Goal: Information Seeking & Learning: Understand process/instructions

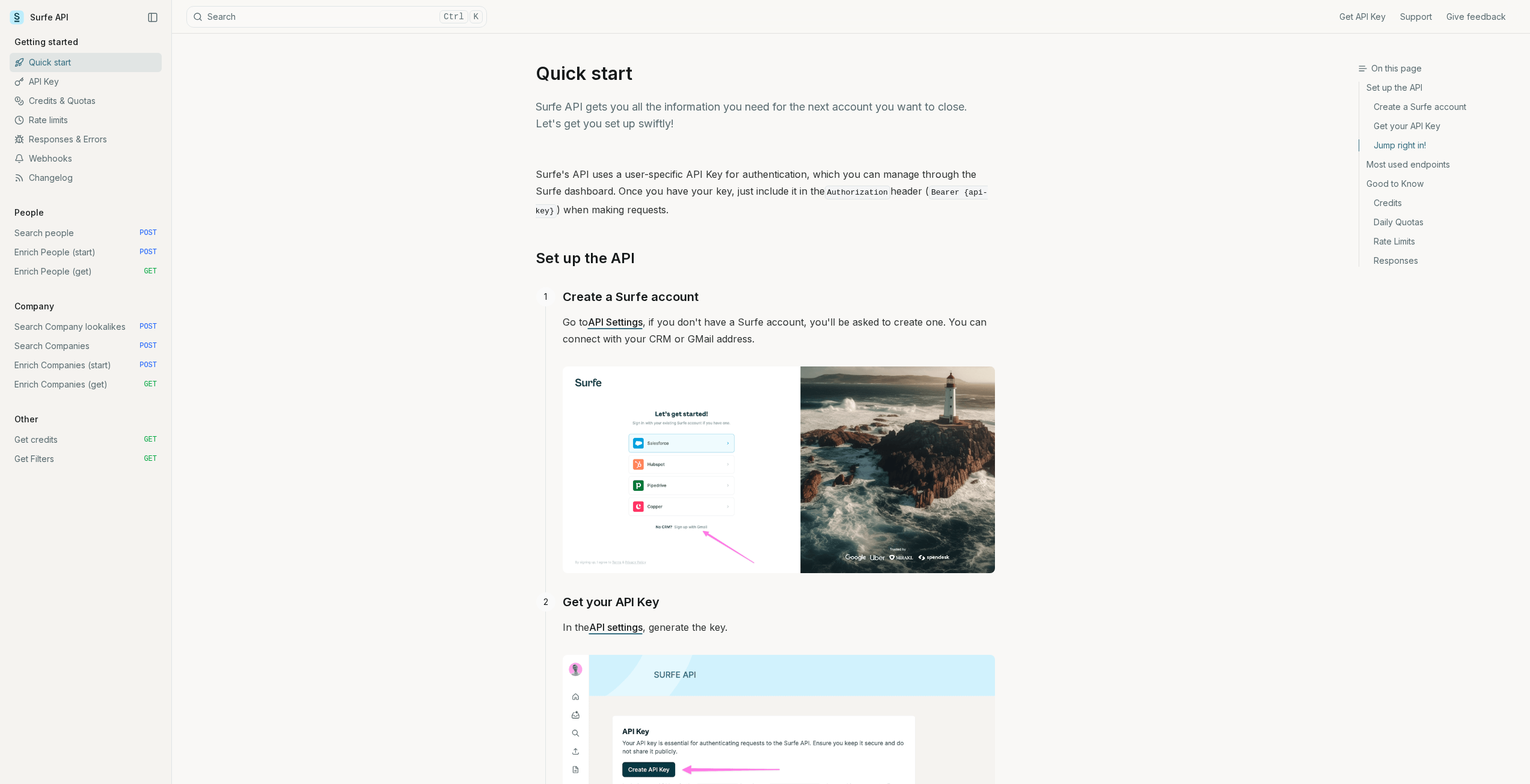
scroll to position [557, 0]
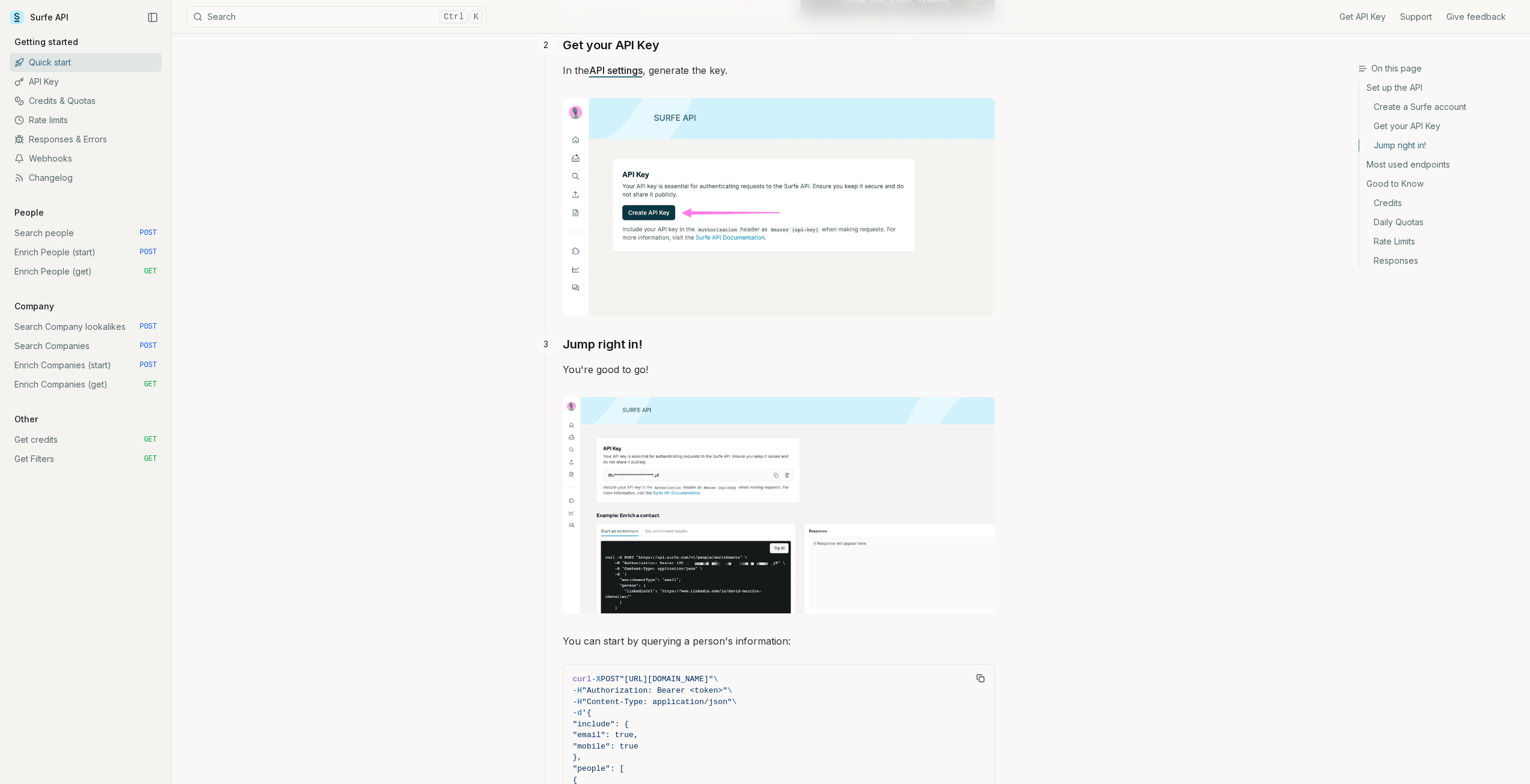
click at [71, 230] on link "Search people POST" at bounding box center [85, 233] width 152 height 19
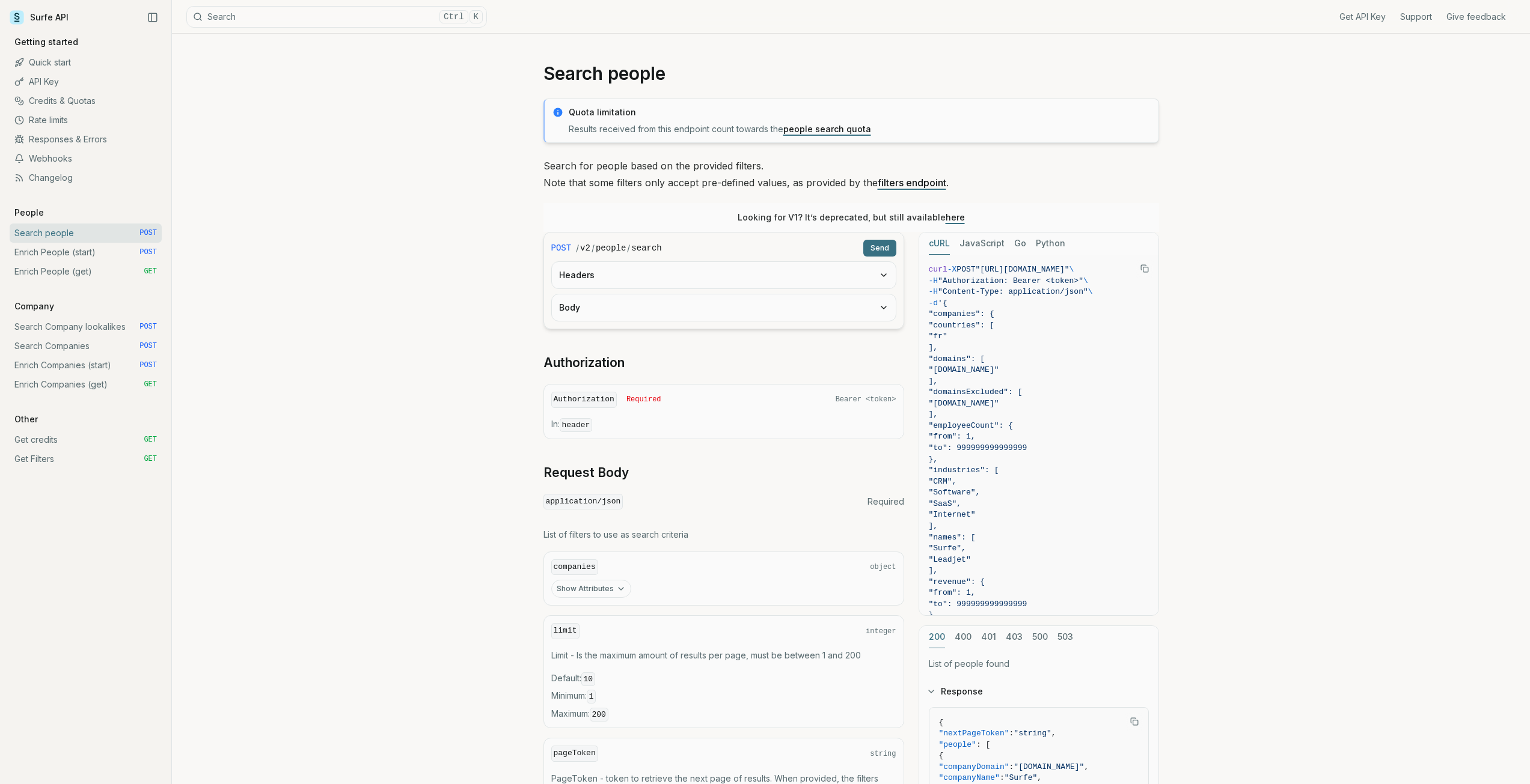
click at [71, 253] on link "Enrich People (start) POST" at bounding box center [85, 252] width 152 height 19
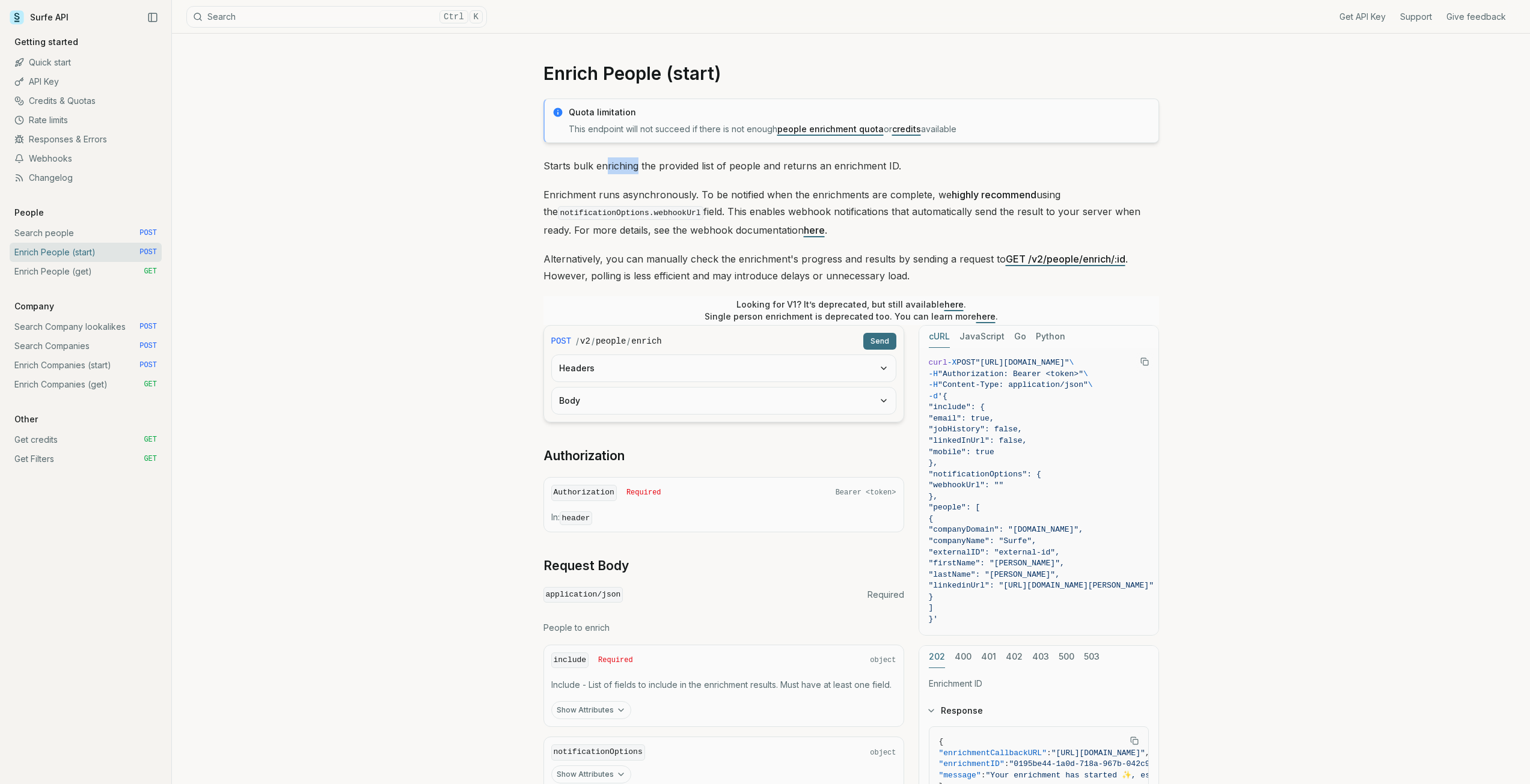
drag, startPoint x: 607, startPoint y: 161, endPoint x: 637, endPoint y: 162, distance: 30.0
click at [637, 162] on p "Starts bulk enriching the provided list of people and returns an enrichment ID." at bounding box center [851, 166] width 615 height 17
drag, startPoint x: 676, startPoint y: 170, endPoint x: 780, endPoint y: 166, distance: 104.1
click at [779, 166] on p "Starts bulk enriching the provided list of people and returns an enrichment ID." at bounding box center [851, 166] width 615 height 17
drag, startPoint x: 815, startPoint y: 167, endPoint x: 838, endPoint y: 167, distance: 23.0
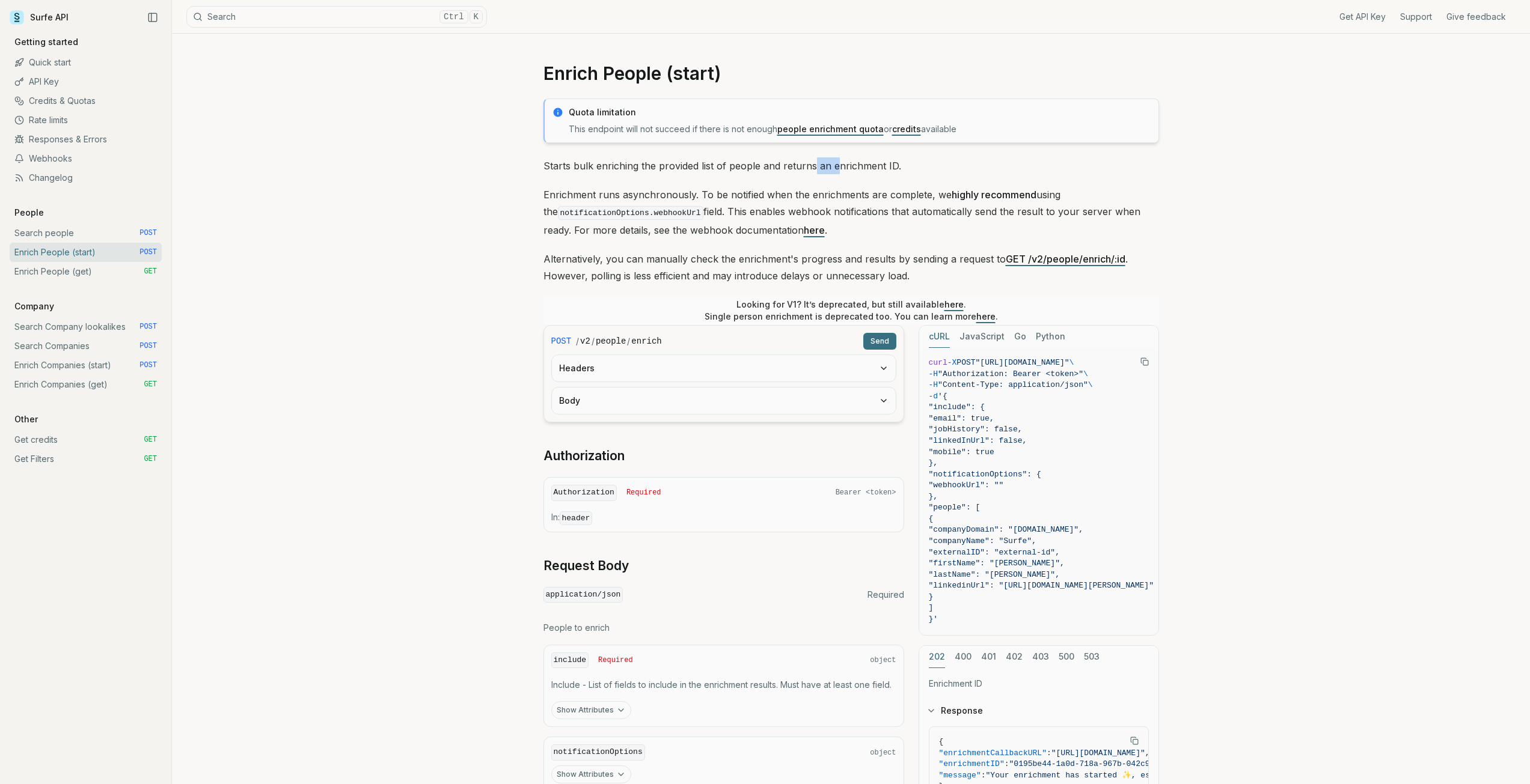
click at [838, 167] on p "Starts bulk enriching the provided list of people and returns an enrichment ID." at bounding box center [851, 166] width 615 height 17
drag, startPoint x: 851, startPoint y: 167, endPoint x: 824, endPoint y: 170, distance: 27.2
click at [824, 170] on p "Starts bulk enriching the provided list of people and returns an enrichment ID." at bounding box center [851, 166] width 615 height 17
drag, startPoint x: 728, startPoint y: 194, endPoint x: 755, endPoint y: 194, distance: 27.0
click at [755, 194] on p "Enrichment runs asynchronously. To be notified when the enrichments are complet…" at bounding box center [851, 212] width 615 height 52
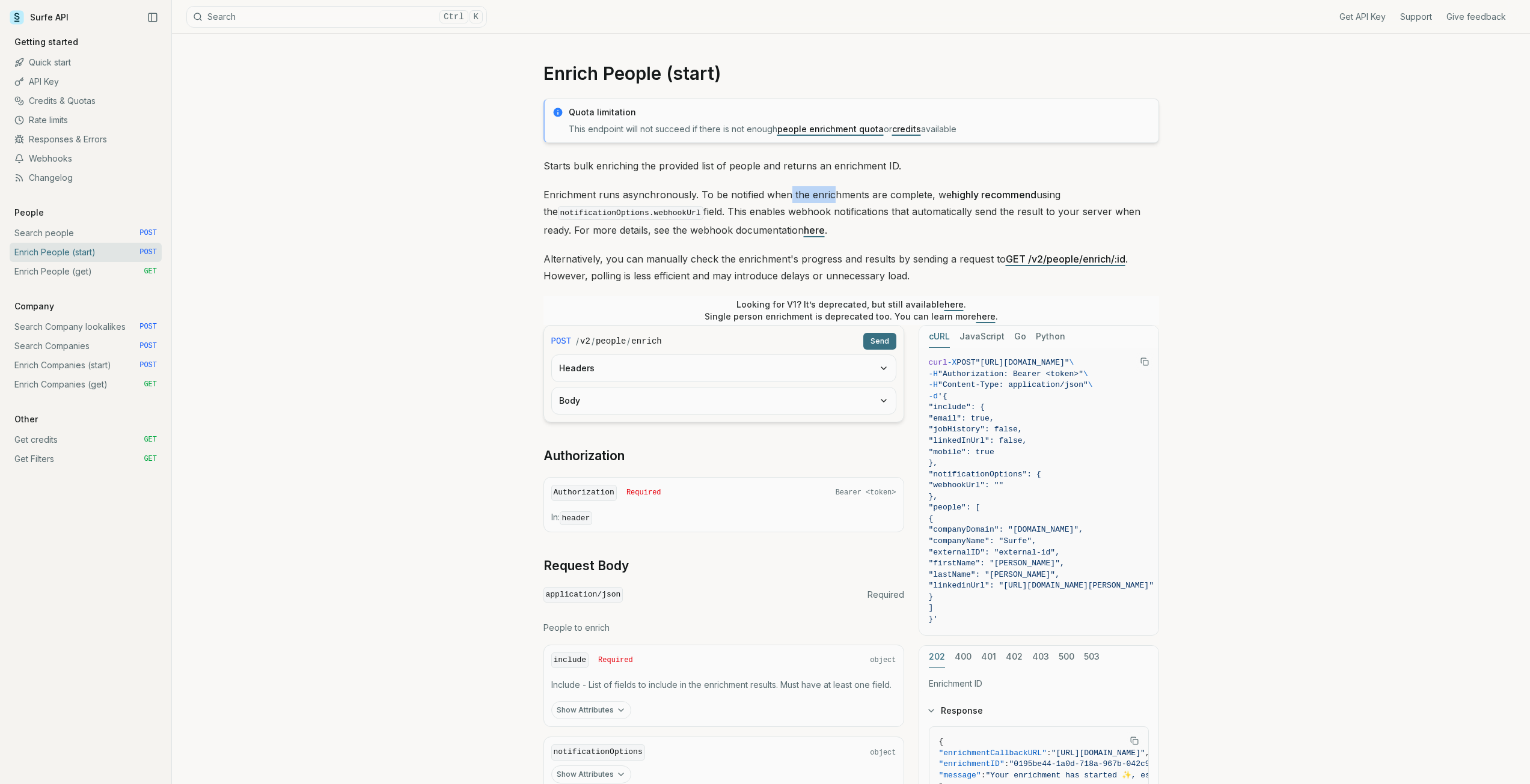
drag, startPoint x: 786, startPoint y: 194, endPoint x: 829, endPoint y: 195, distance: 43.0
click at [829, 195] on p "Enrichment runs asynchronously. To be notified when the enrichments are complet…" at bounding box center [851, 212] width 615 height 52
drag, startPoint x: 845, startPoint y: 195, endPoint x: 893, endPoint y: 194, distance: 48.0
click at [893, 194] on p "Enrichment runs asynchronously. To be notified when the enrichments are complet…" at bounding box center [851, 212] width 615 height 52
click at [82, 276] on link "Enrich People (get) GET" at bounding box center [85, 271] width 152 height 19
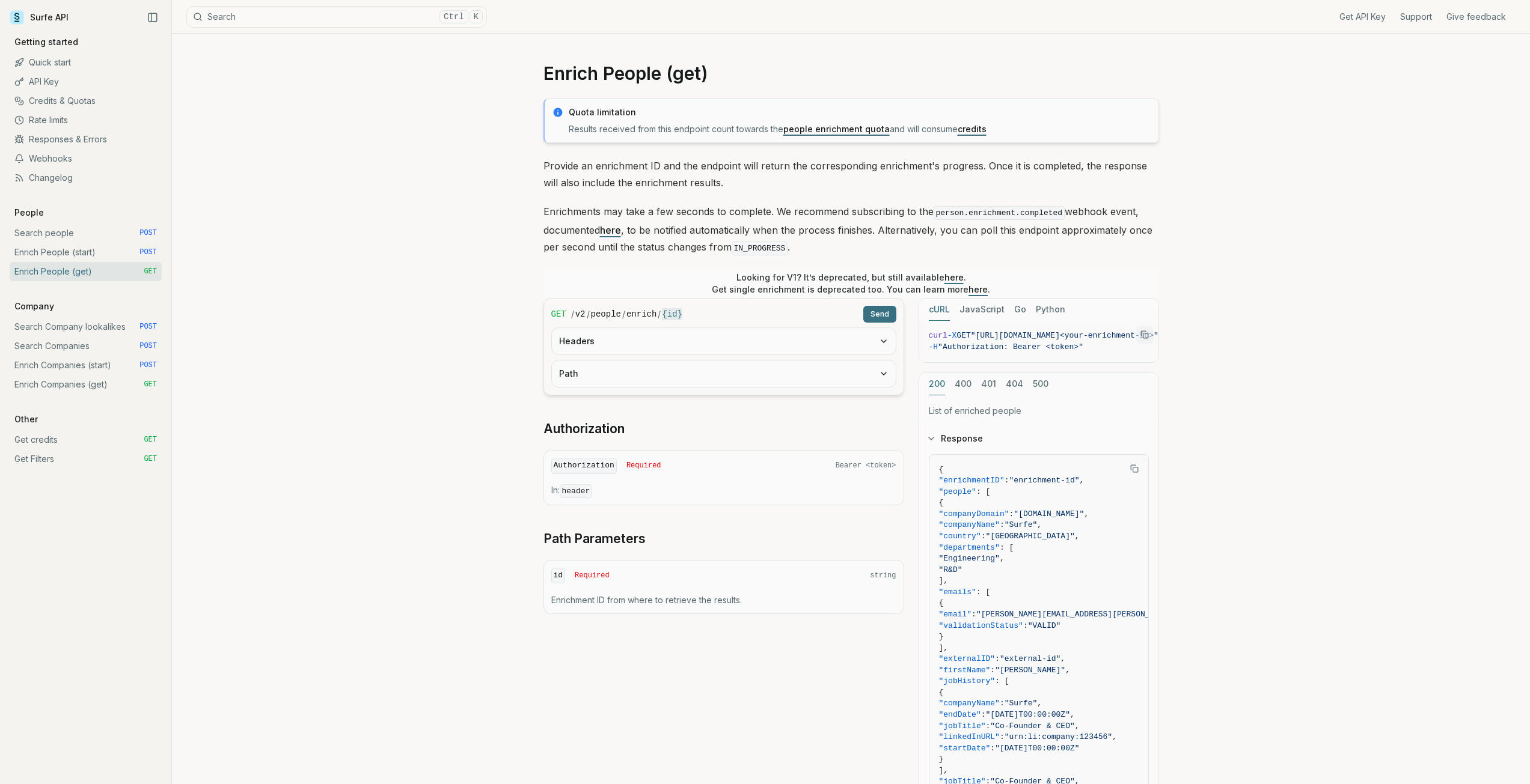
click at [87, 248] on link "Enrich People (start) POST" at bounding box center [85, 252] width 152 height 19
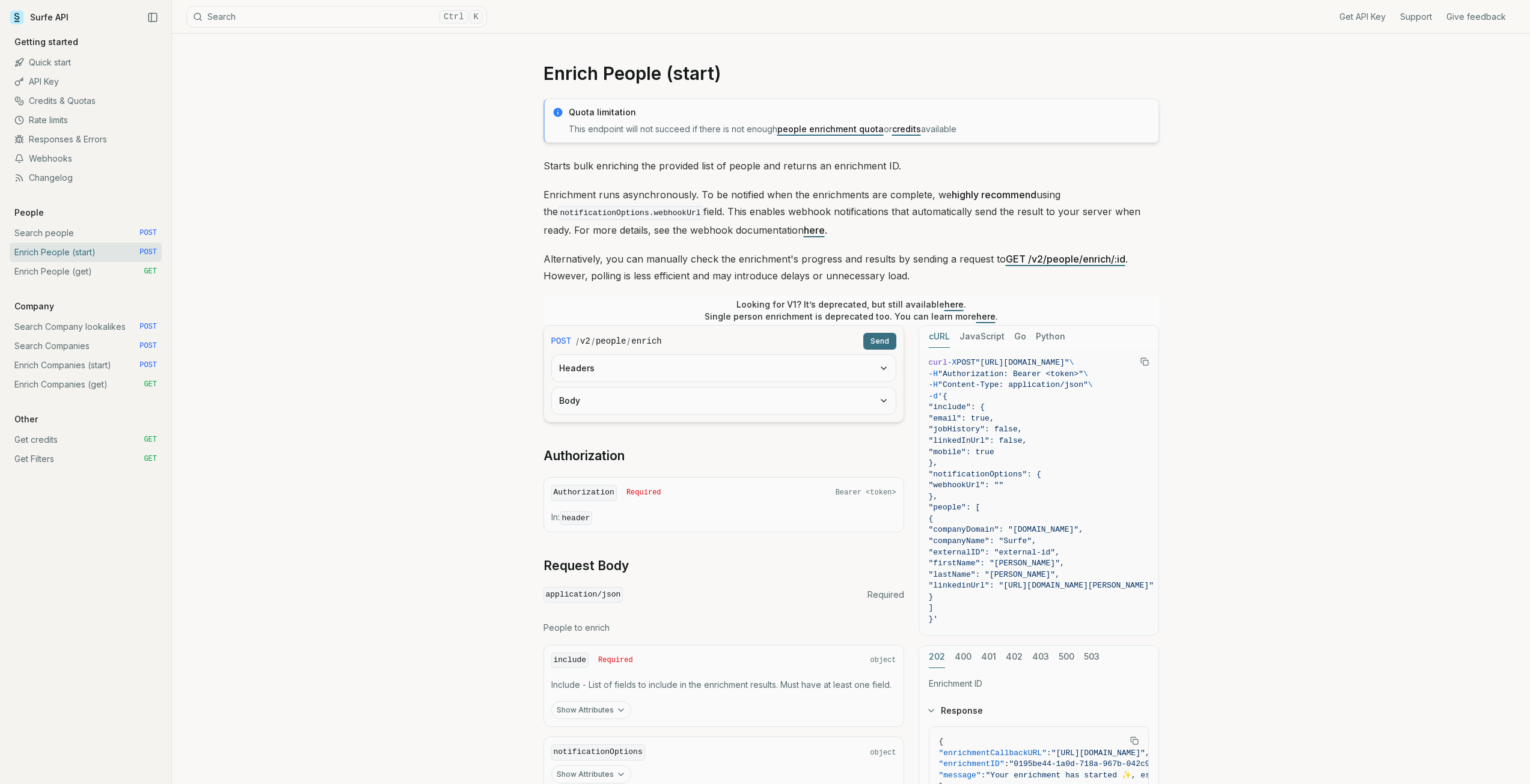
click at [65, 439] on link "Get credits GET" at bounding box center [85, 440] width 152 height 19
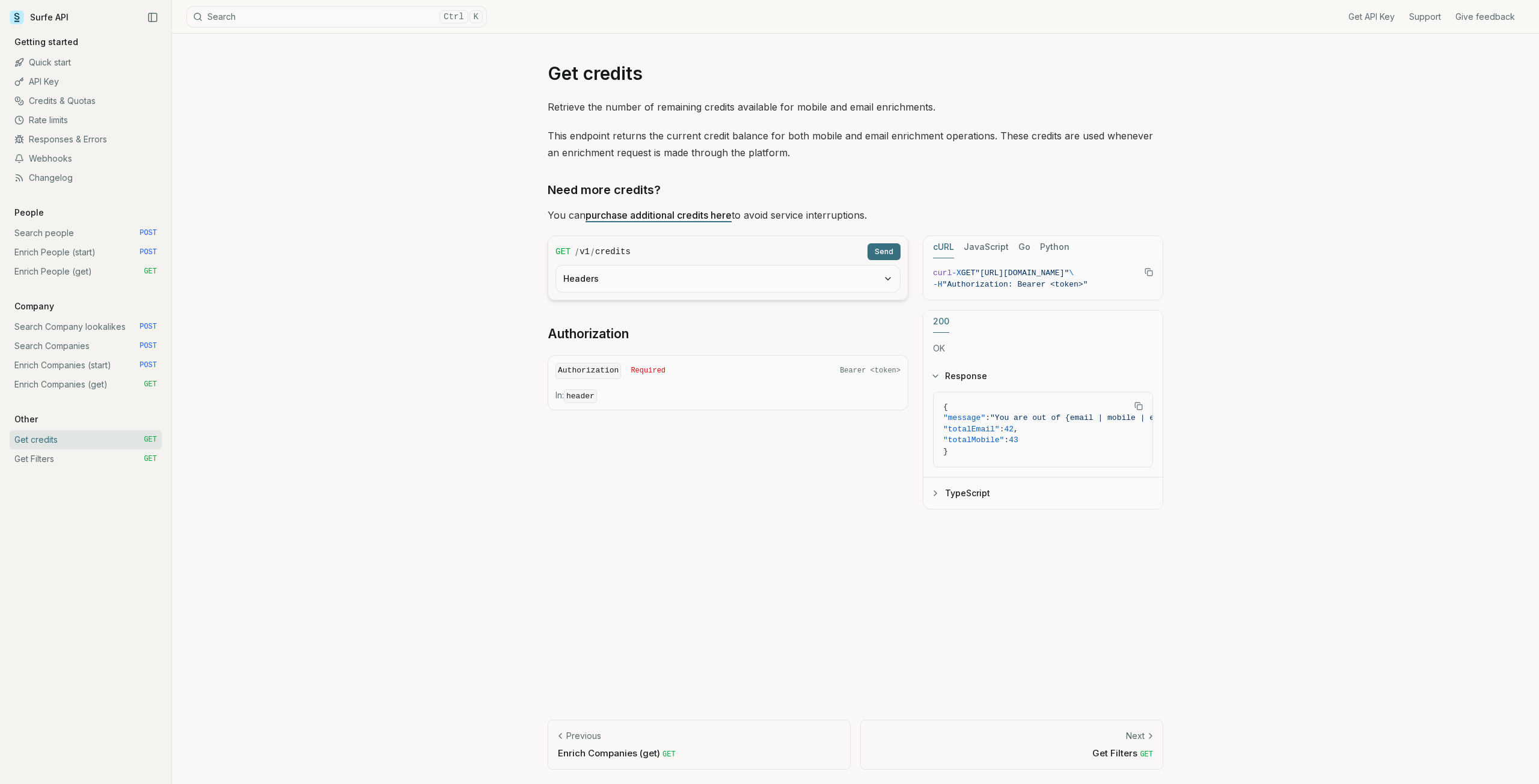
drag, startPoint x: 989, startPoint y: 271, endPoint x: 1126, endPoint y: 272, distance: 137.0
click at [1069, 272] on span ""[URL][DOMAIN_NAME]"" at bounding box center [1021, 273] width 94 height 9
copy span "[URL][DOMAIN_NAME]"
click at [977, 286] on span ""Authorization: Bearer <token>"" at bounding box center [1015, 284] width 145 height 9
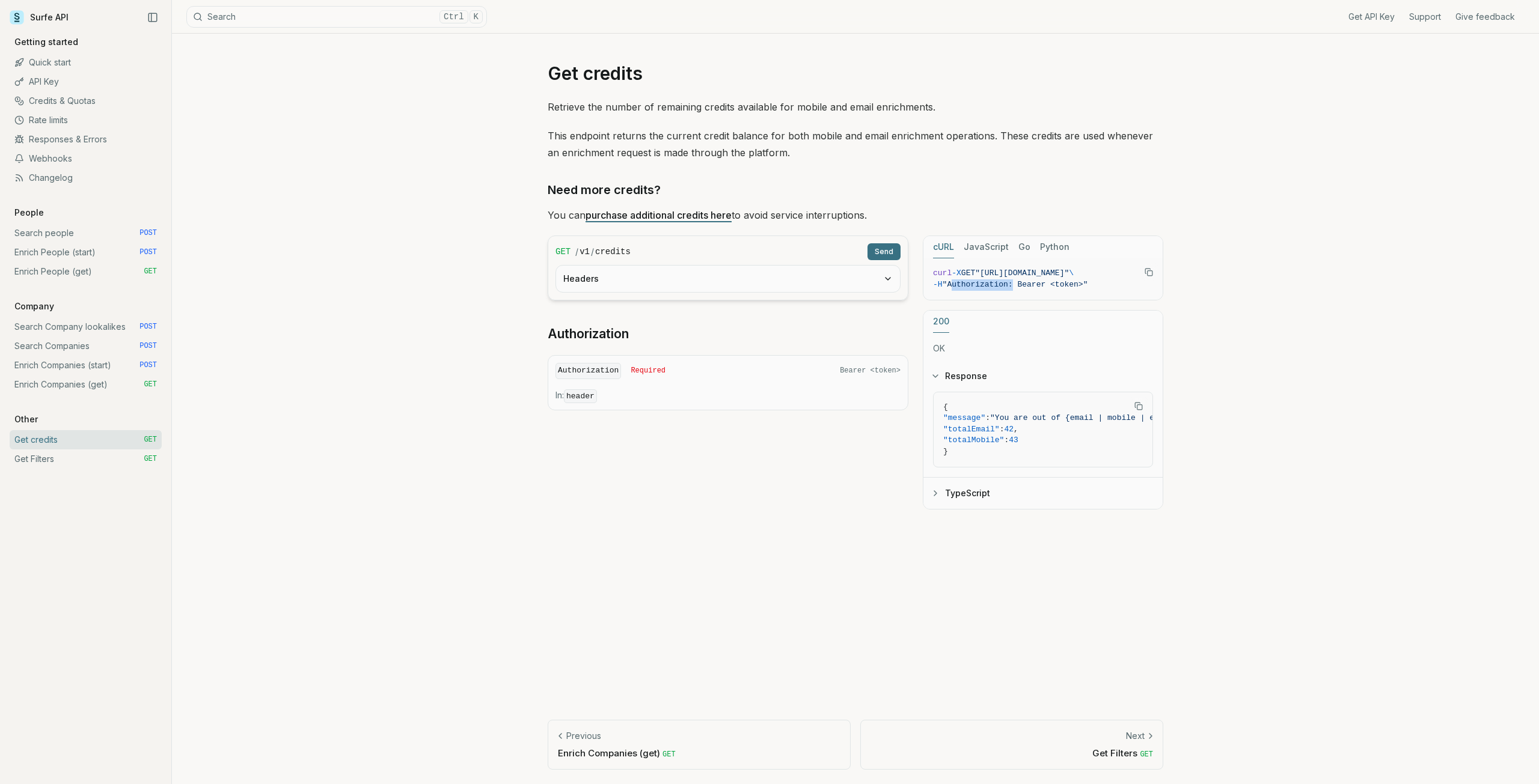
copy span "Authorization"
click at [84, 236] on link "Search people POST" at bounding box center [85, 233] width 152 height 19
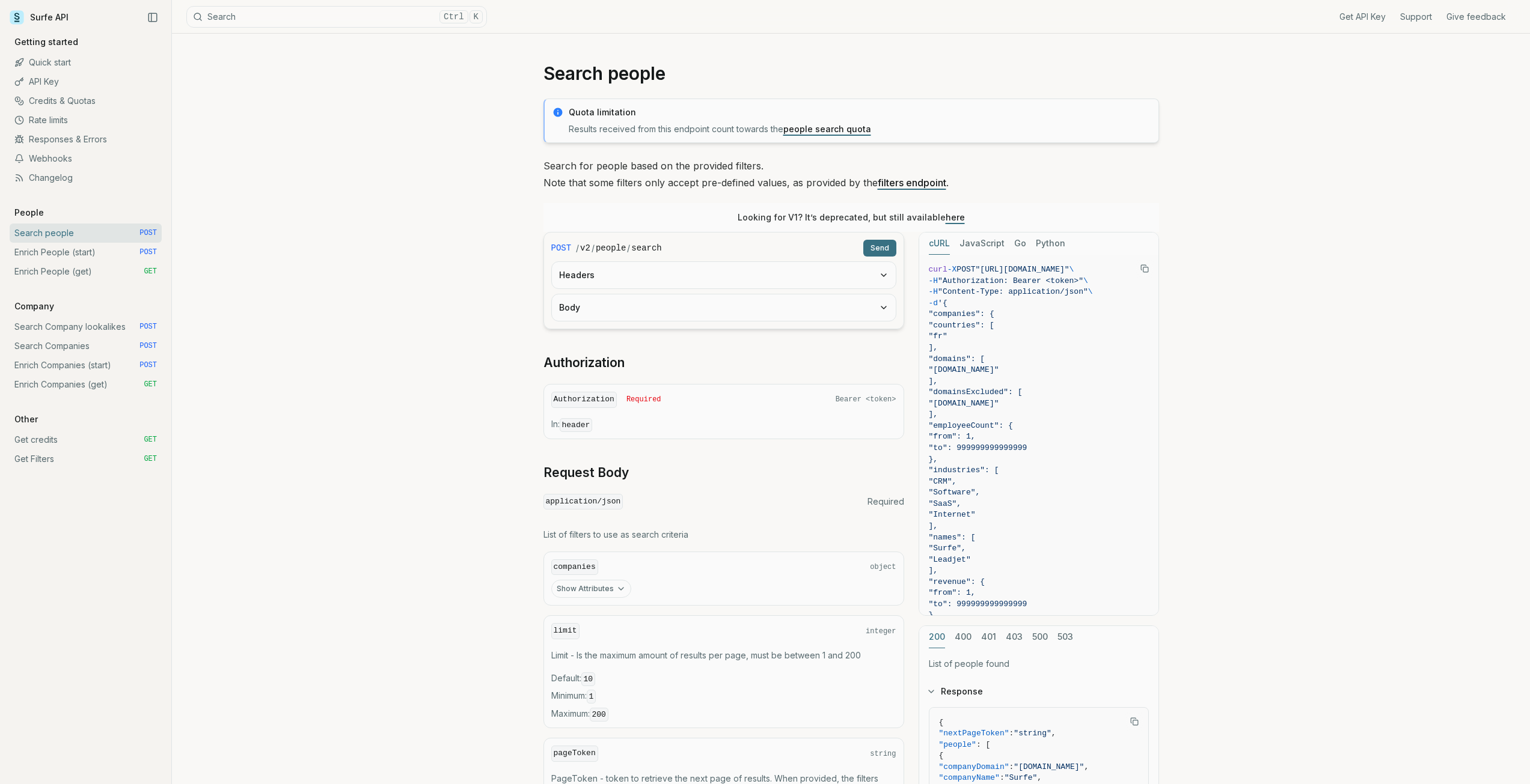
click at [104, 64] on link "Quick start" at bounding box center [85, 62] width 152 height 19
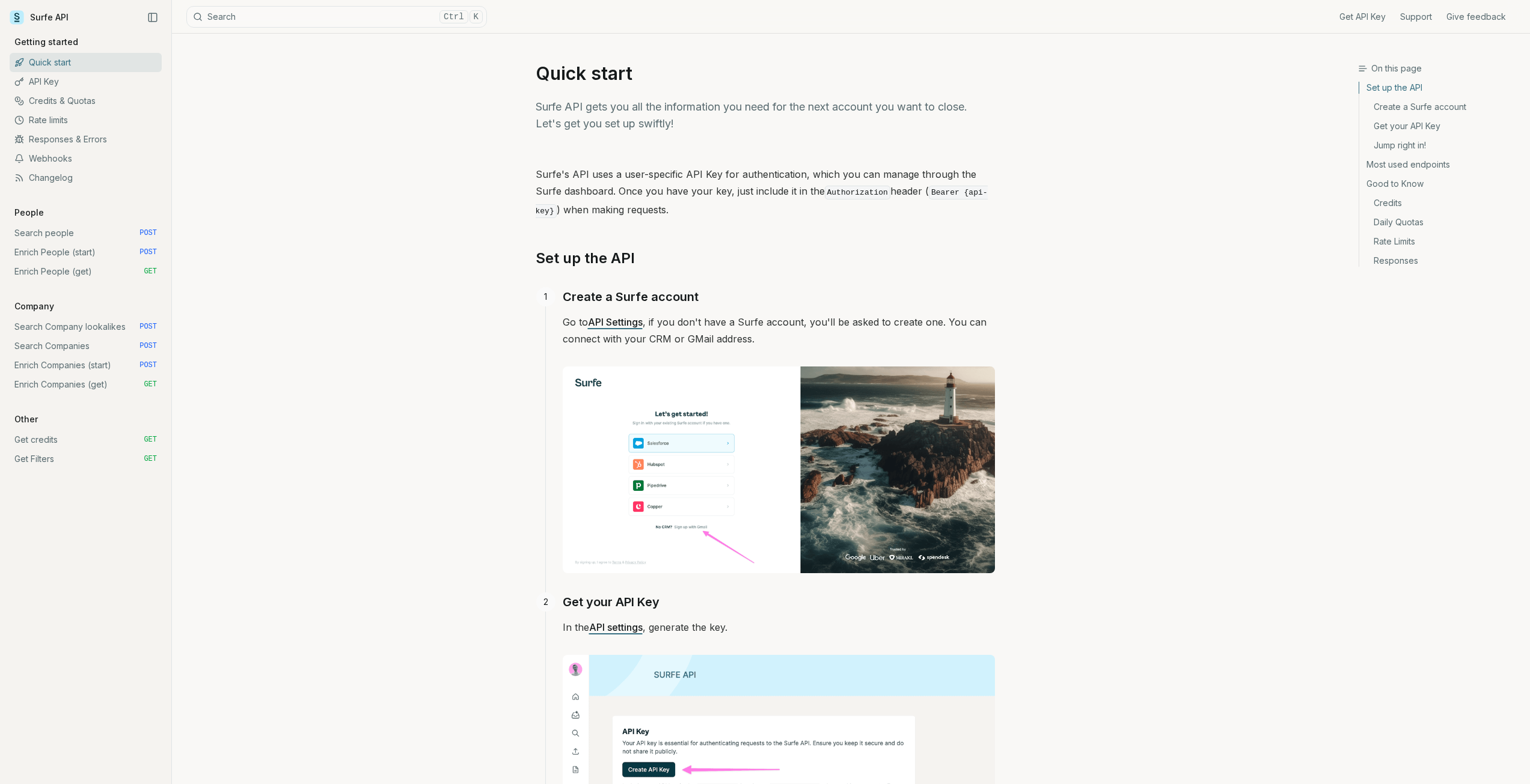
click at [99, 86] on link "API Key" at bounding box center [85, 81] width 152 height 19
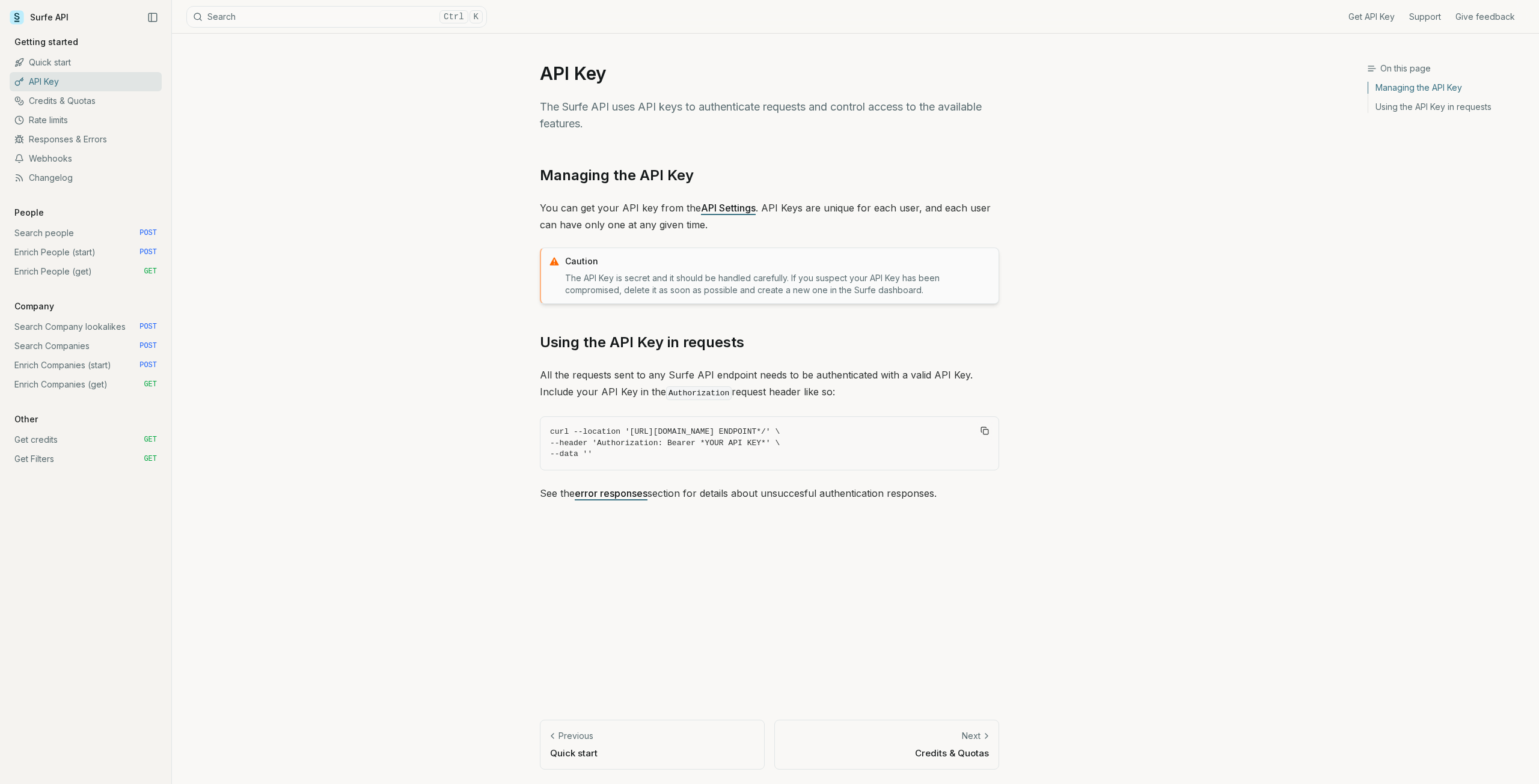
click at [102, 103] on link "Credits & Quotas" at bounding box center [85, 100] width 152 height 19
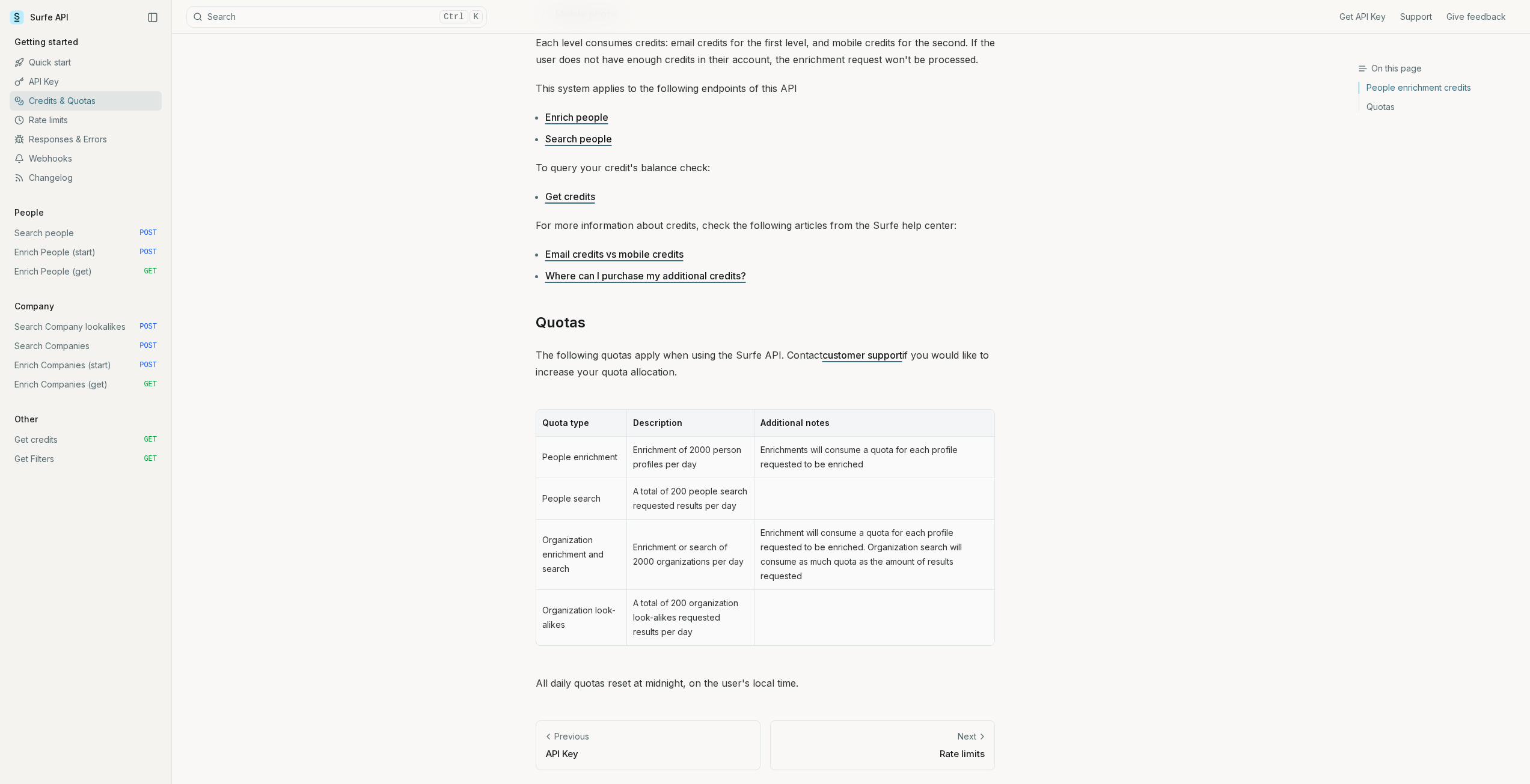
scroll to position [262, 0]
click at [107, 127] on link "Rate limits" at bounding box center [85, 120] width 152 height 19
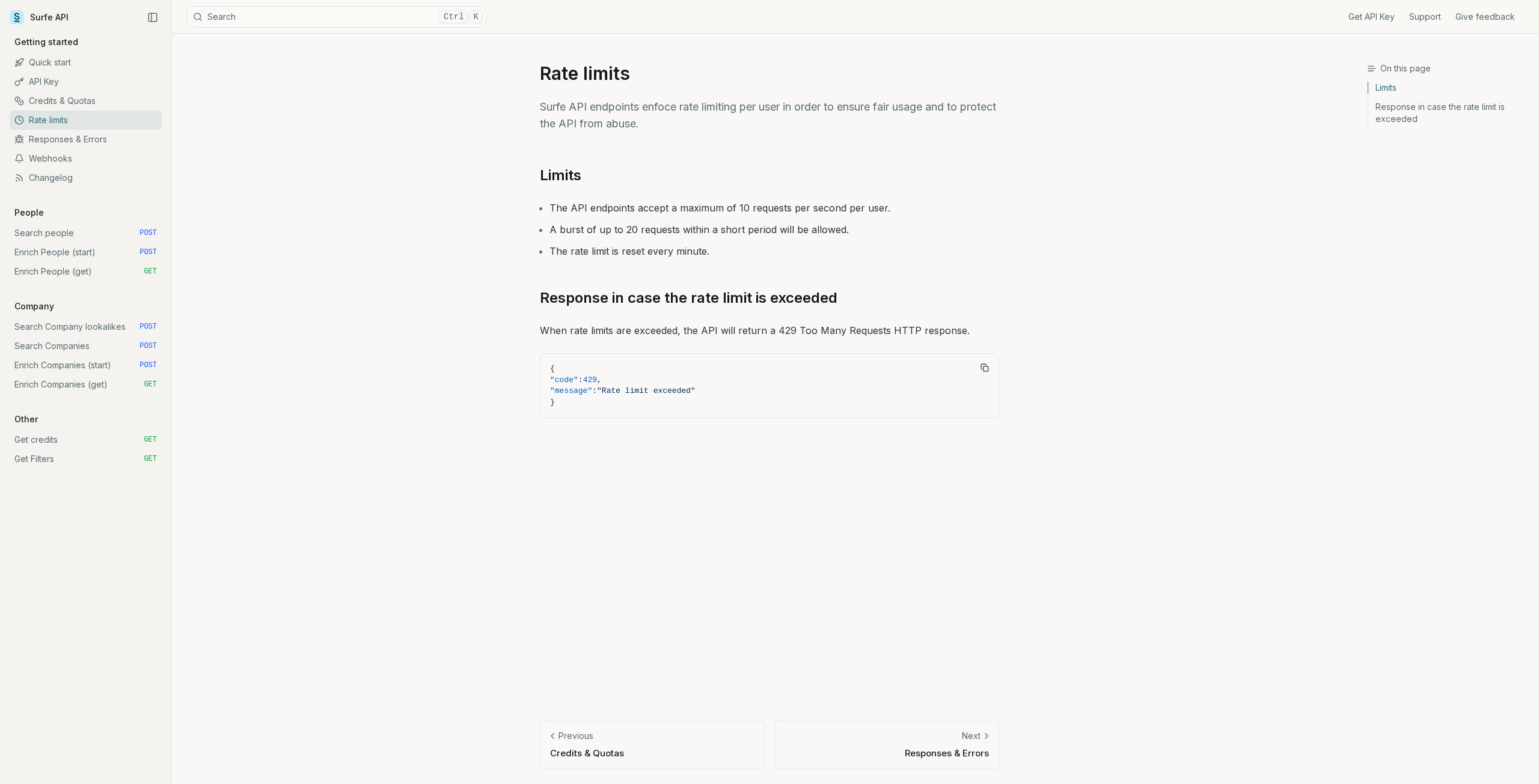
click at [108, 140] on link "Responses & Errors" at bounding box center [85, 139] width 152 height 19
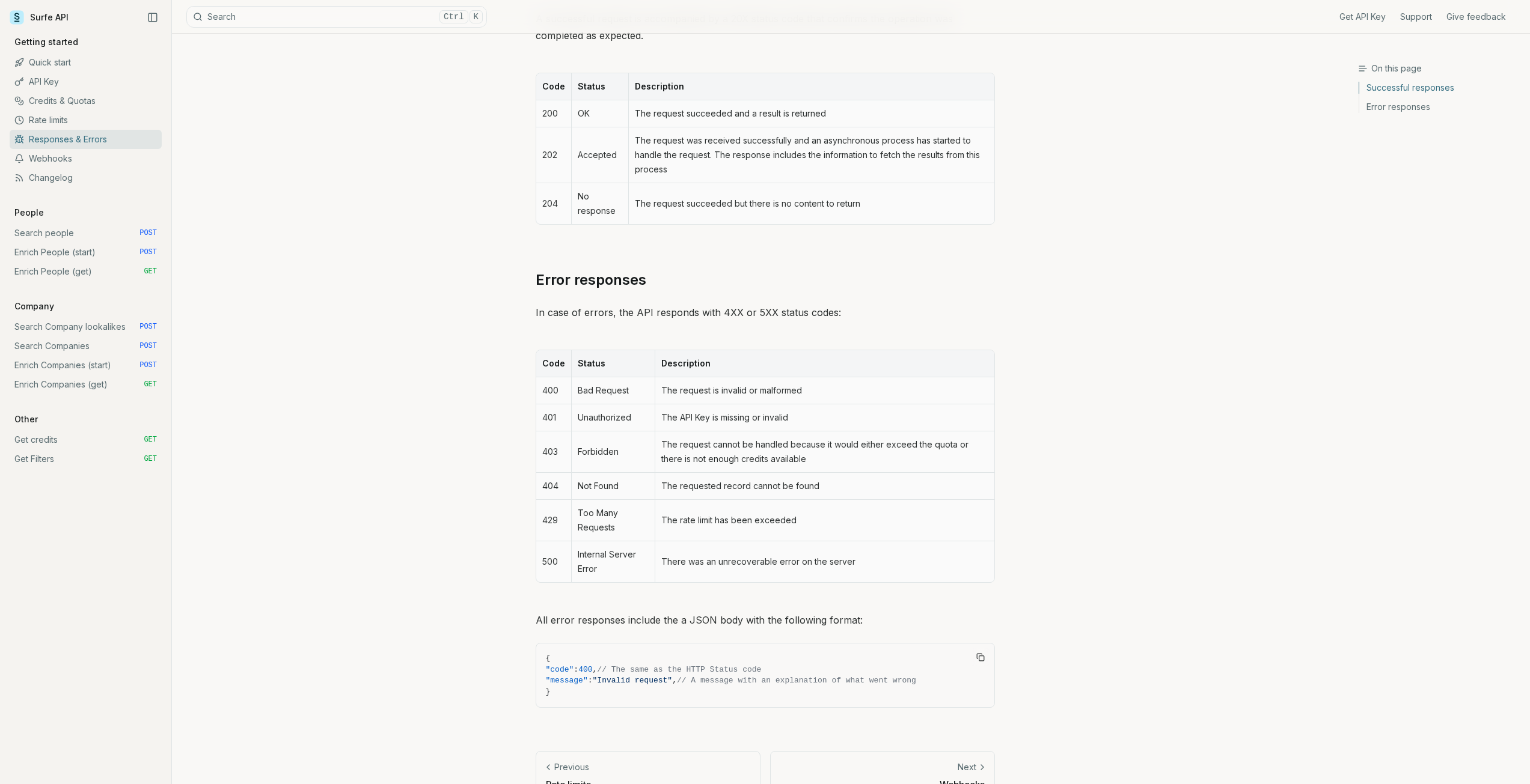
click at [92, 162] on link "Webhooks" at bounding box center [85, 158] width 152 height 19
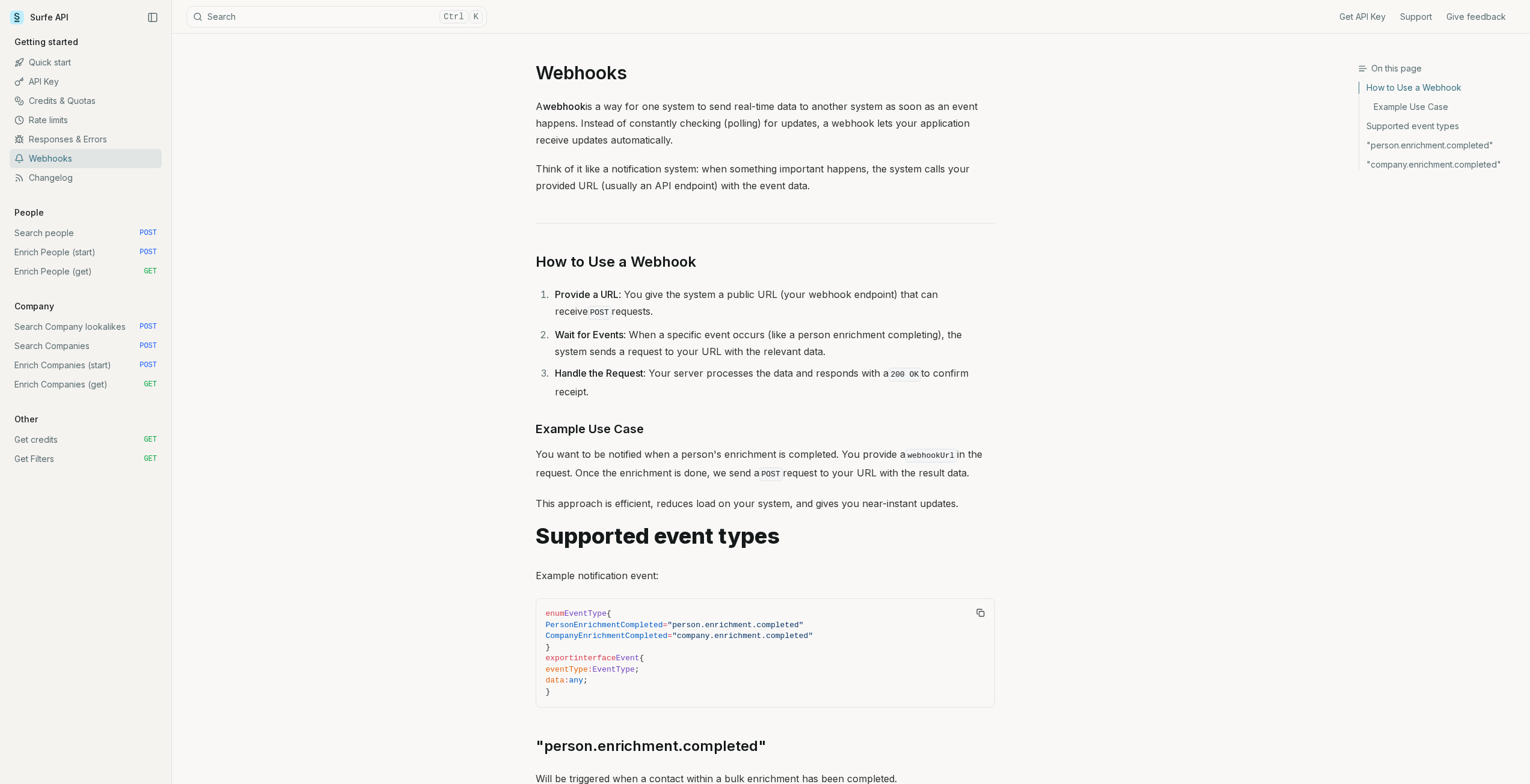
scroll to position [2, 0]
click at [89, 180] on link "Changelog" at bounding box center [85, 177] width 152 height 19
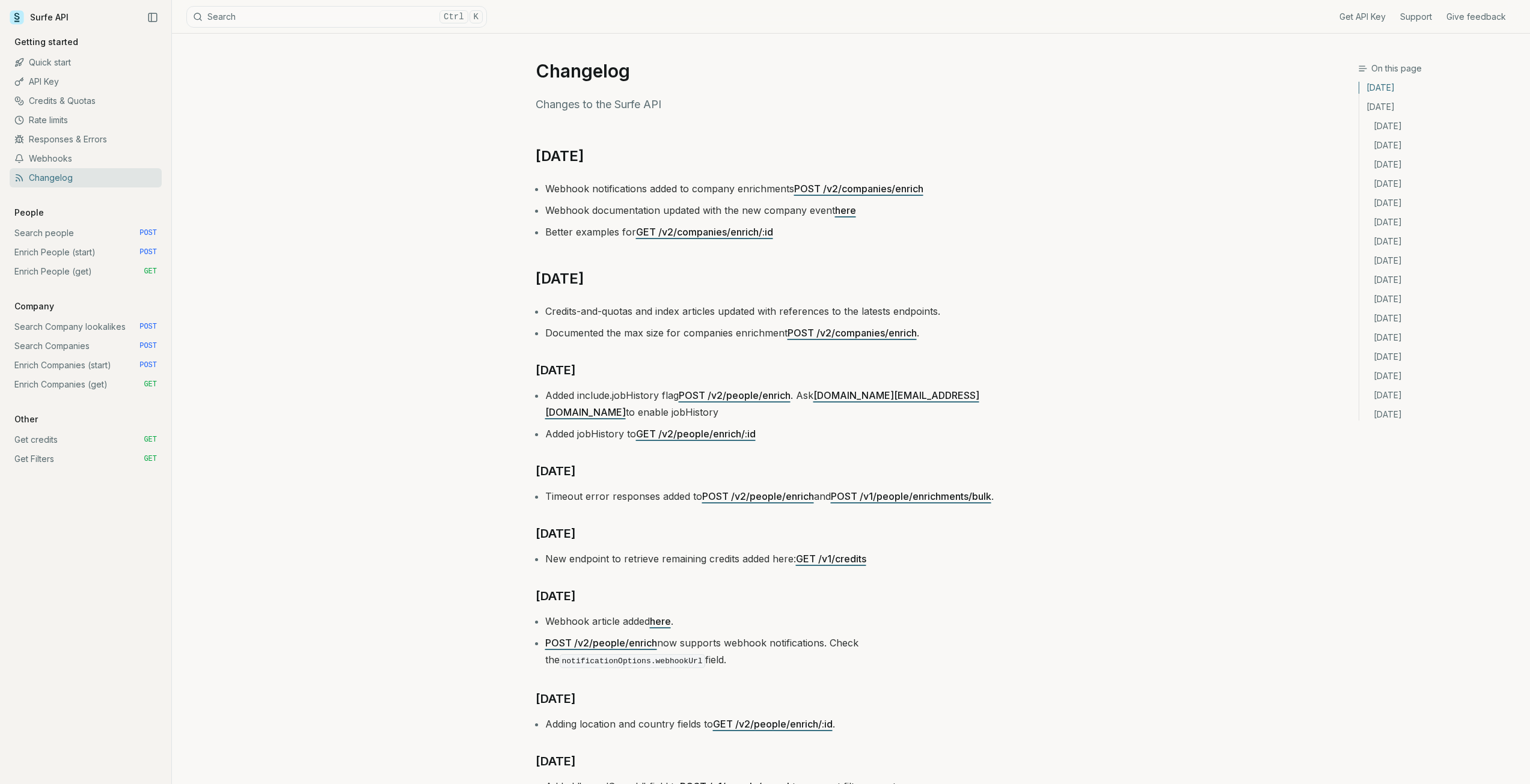
click at [81, 239] on link "Search people POST" at bounding box center [85, 233] width 152 height 19
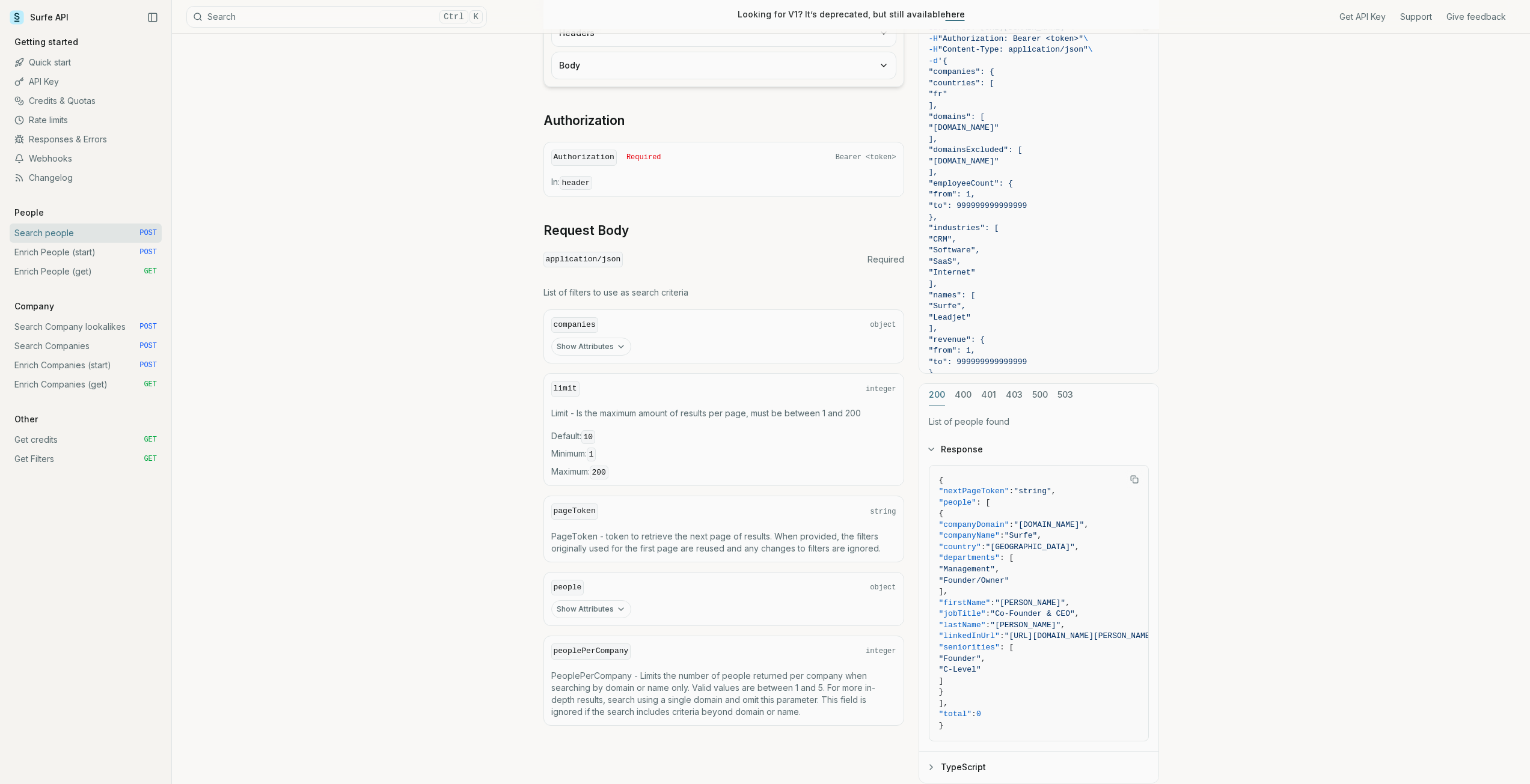
scroll to position [243, 0]
click at [101, 253] on link "Enrich People (start) POST" at bounding box center [85, 252] width 152 height 19
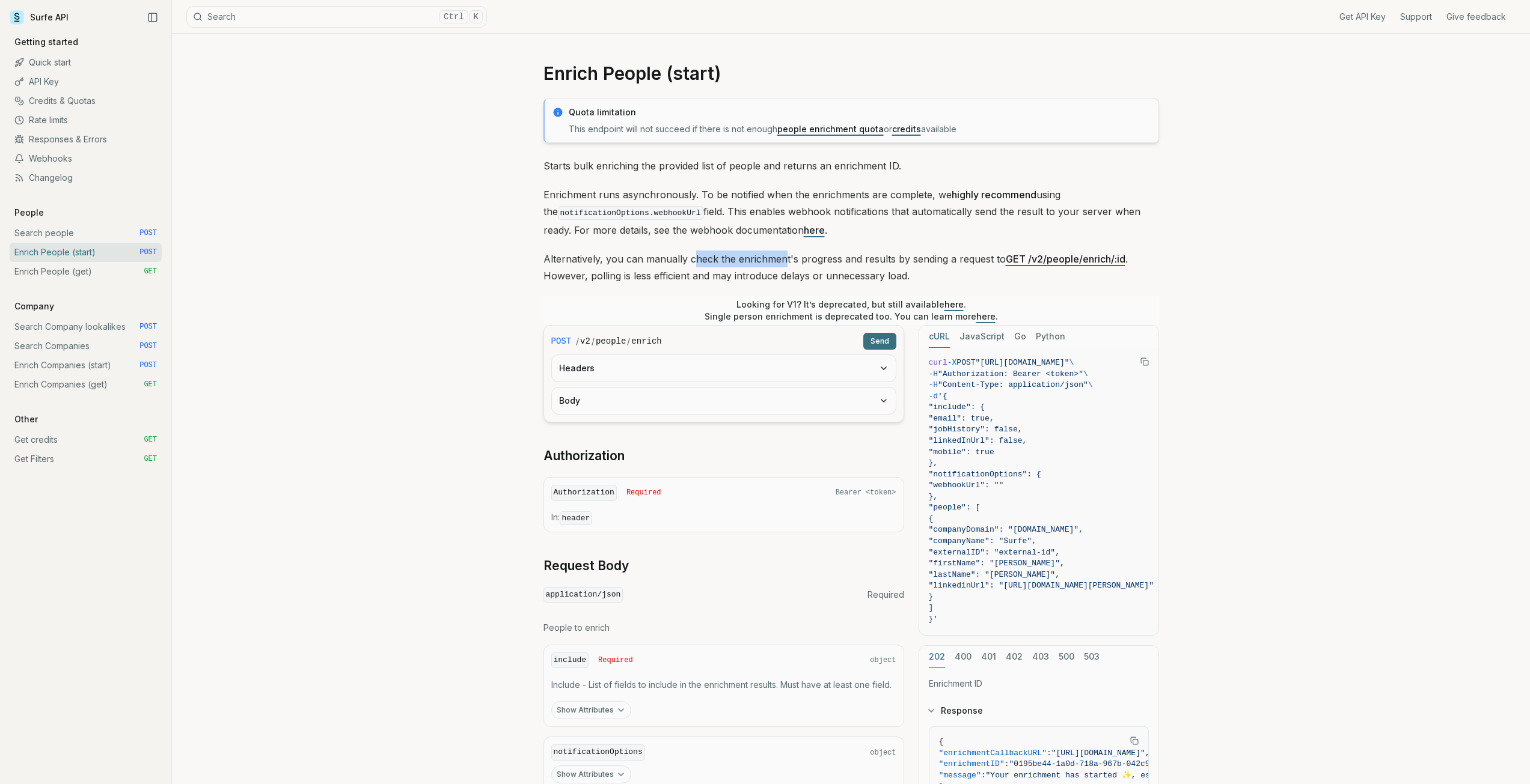
drag, startPoint x: 692, startPoint y: 258, endPoint x: 782, endPoint y: 260, distance: 90.0
click at [782, 260] on p "Alternatively, you can manually check the enrichment's progress and results by …" at bounding box center [851, 267] width 615 height 34
drag, startPoint x: 725, startPoint y: 193, endPoint x: 838, endPoint y: 186, distance: 113.2
click at [838, 188] on p "Enrichment runs asynchronously. To be notified when the enrichments are complet…" at bounding box center [851, 212] width 615 height 52
click at [89, 271] on link "Enrich People (get) GET" at bounding box center [85, 271] width 152 height 19
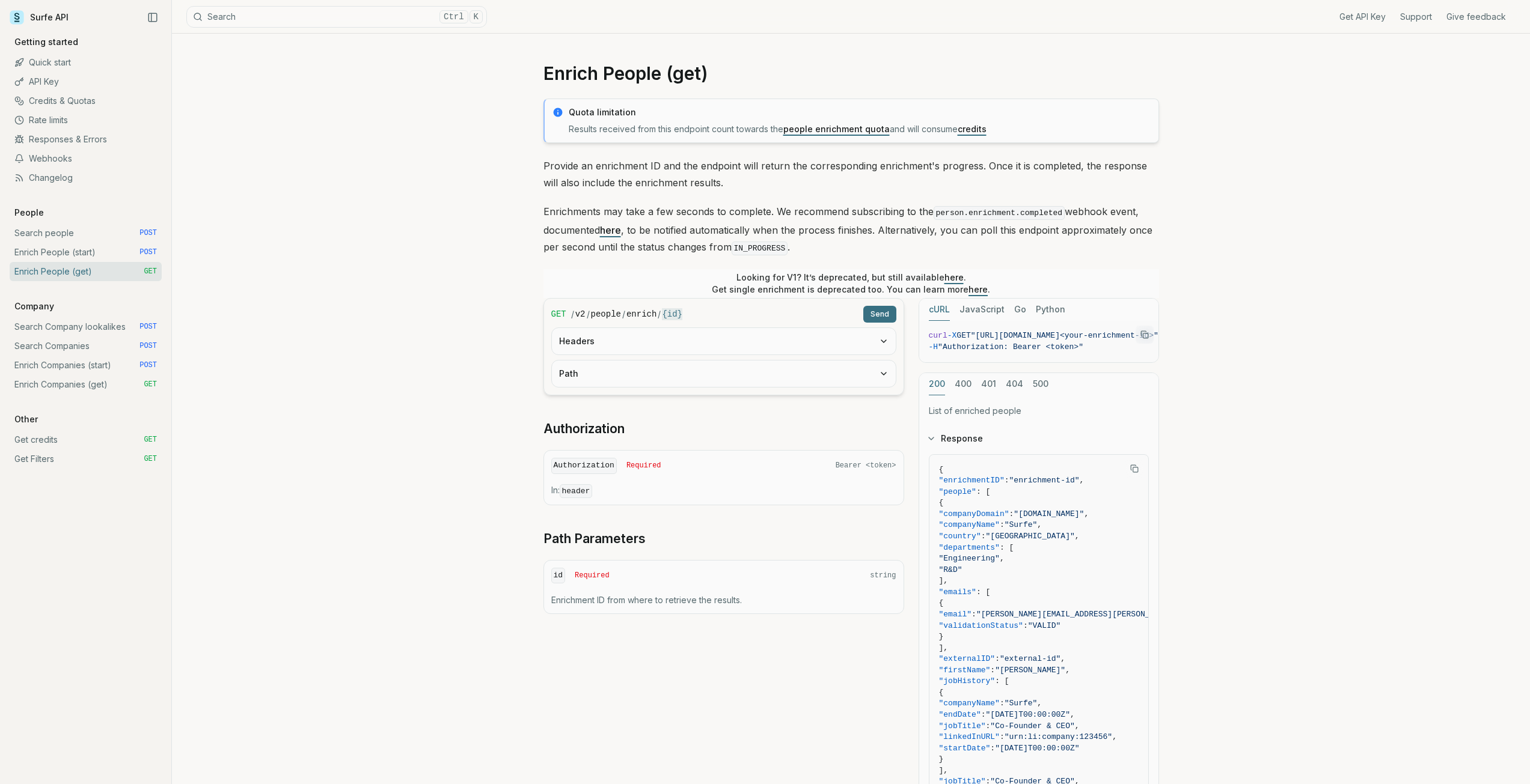
click at [95, 258] on link "Enrich People (start) POST" at bounding box center [85, 252] width 152 height 19
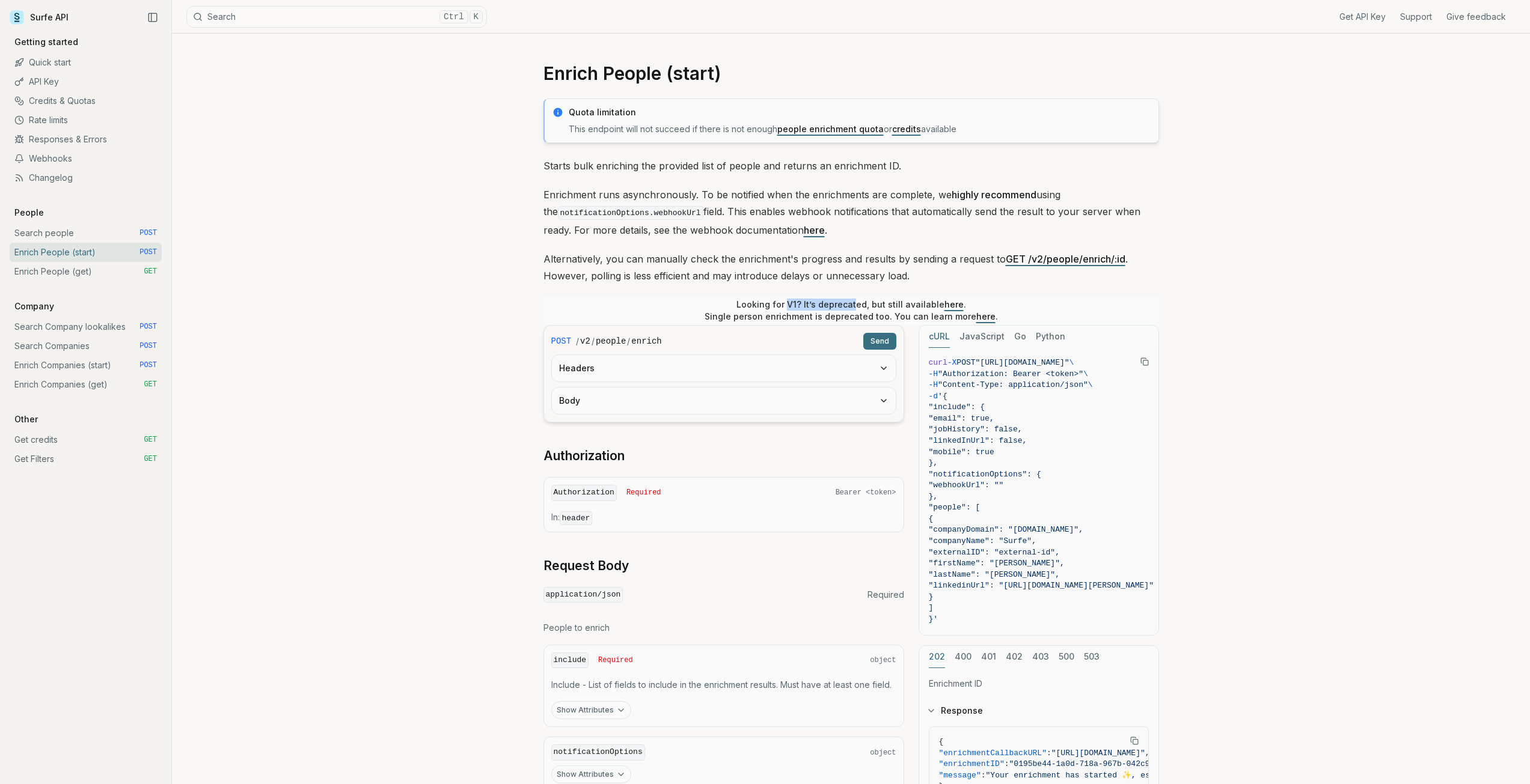
drag, startPoint x: 789, startPoint y: 304, endPoint x: 856, endPoint y: 304, distance: 67.0
click at [856, 304] on p "Looking for V1? It’s deprecated, but still available here . Single person enric…" at bounding box center [852, 310] width 294 height 24
drag, startPoint x: 754, startPoint y: 320, endPoint x: 820, endPoint y: 317, distance: 66.1
click at [819, 317] on p "Looking for V1? It’s deprecated, but still available here . Single person enric…" at bounding box center [852, 310] width 294 height 24
drag, startPoint x: 860, startPoint y: 317, endPoint x: 907, endPoint y: 316, distance: 47.0
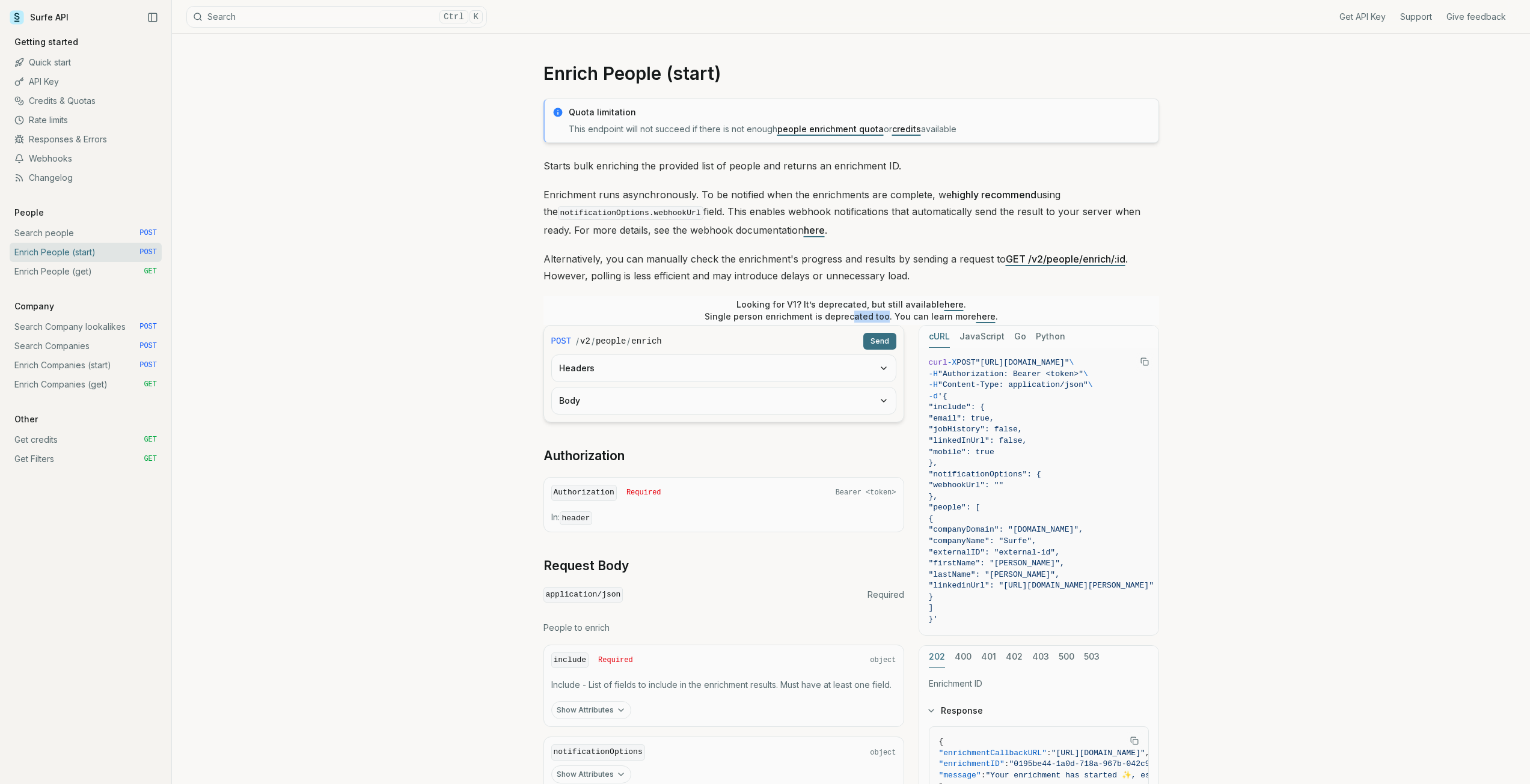
click at [883, 317] on p "Looking for V1? It’s deprecated, but still available here . Single person enric…" at bounding box center [852, 310] width 294 height 24
click at [978, 315] on link "here" at bounding box center [985, 317] width 19 height 10
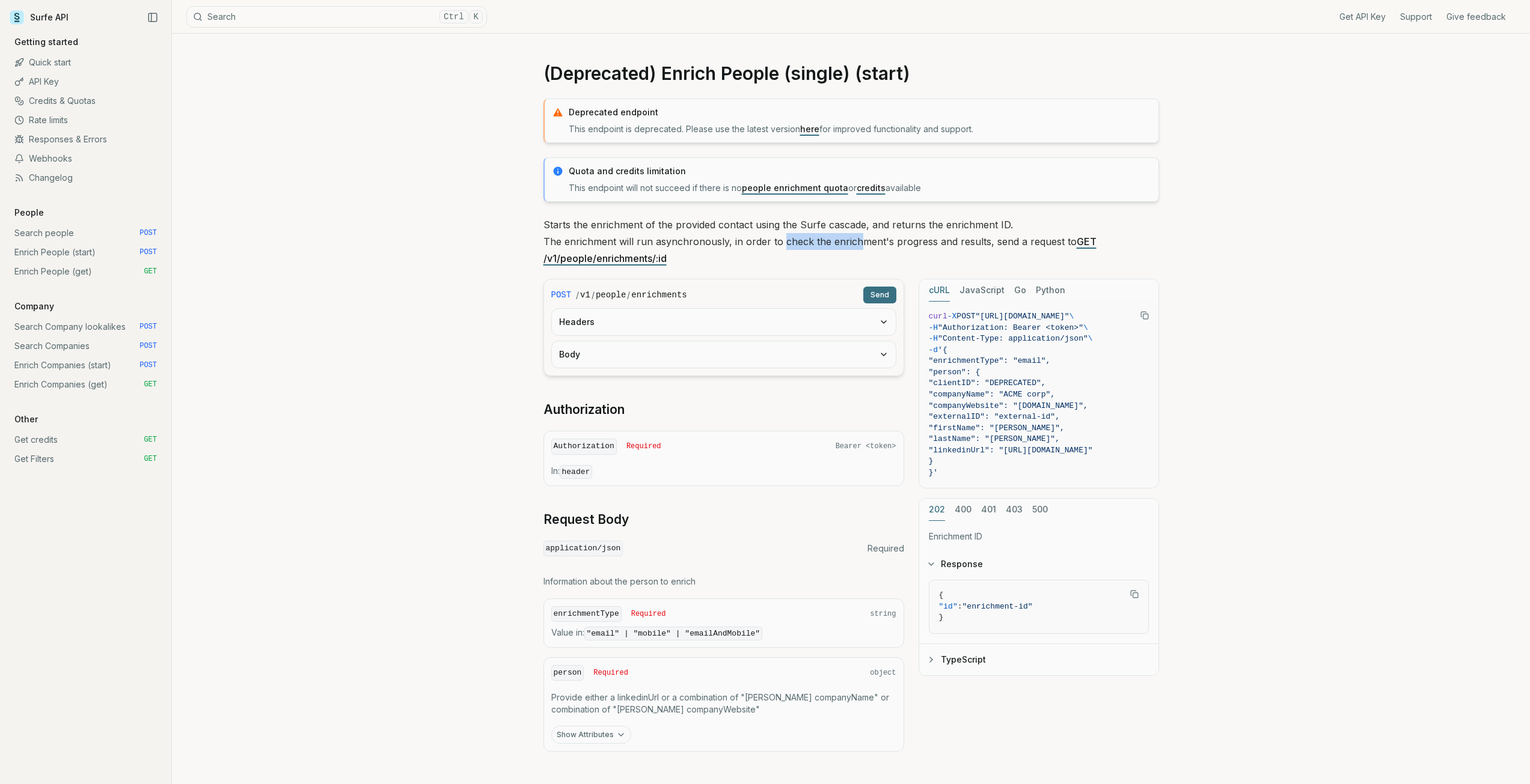
drag, startPoint x: 779, startPoint y: 242, endPoint x: 852, endPoint y: 244, distance: 73.0
click at [852, 244] on p "Starts the enrichment of the provided contact using the Surfe cascade, and retu…" at bounding box center [851, 242] width 615 height 51
drag, startPoint x: 908, startPoint y: 244, endPoint x: 827, endPoint y: 246, distance: 81.0
click at [827, 246] on p "Starts the enrichment of the provided contact using the Surfe cascade, and retu…" at bounding box center [851, 242] width 615 height 51
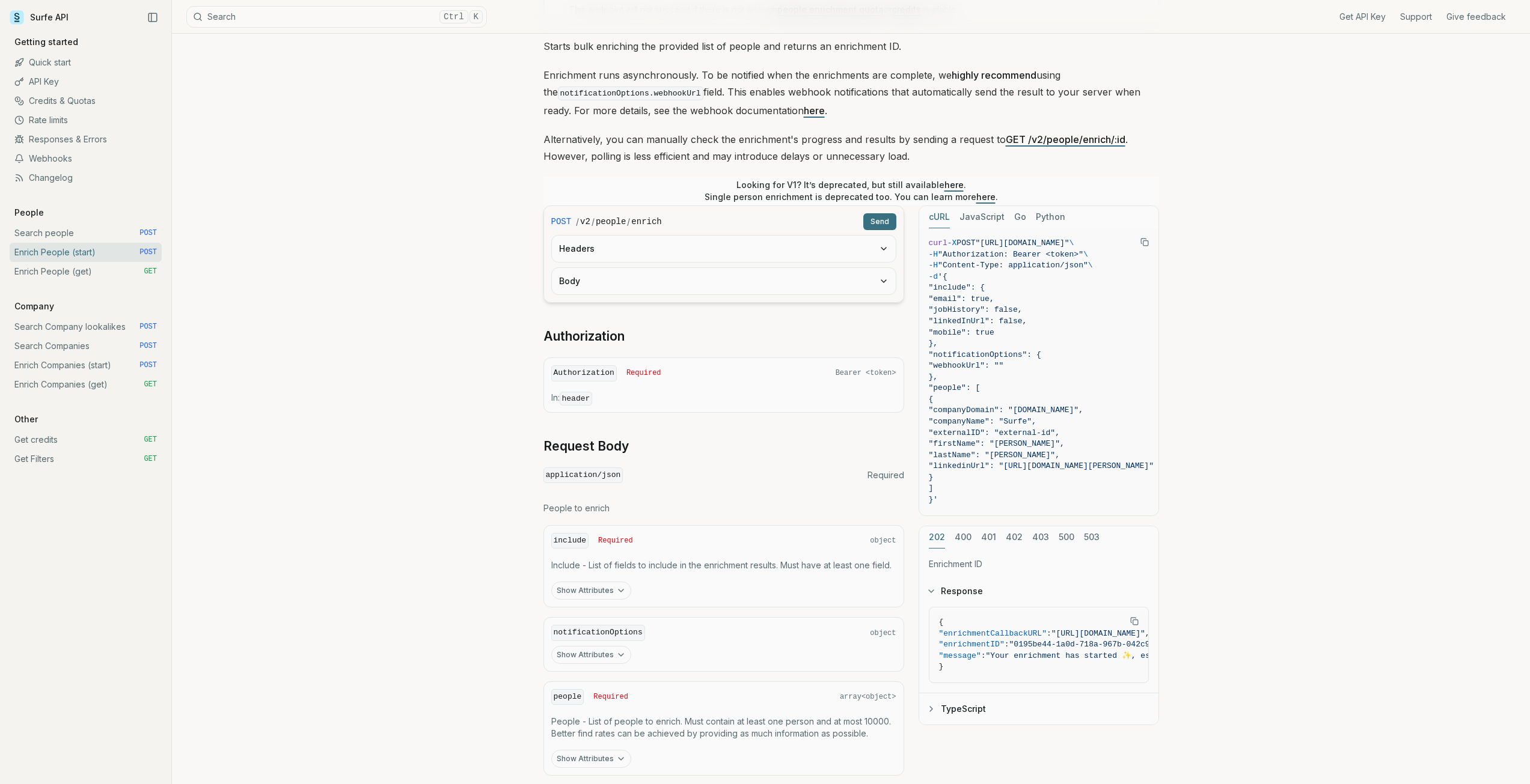
scroll to position [121, 0]
click at [1139, 239] on button "Copy Text" at bounding box center [1144, 242] width 18 height 18
click at [770, 112] on p "Enrichment runs asynchronously. To be notified when the enrichments are complet…" at bounding box center [851, 93] width 615 height 52
click at [804, 111] on link "here" at bounding box center [815, 110] width 21 height 12
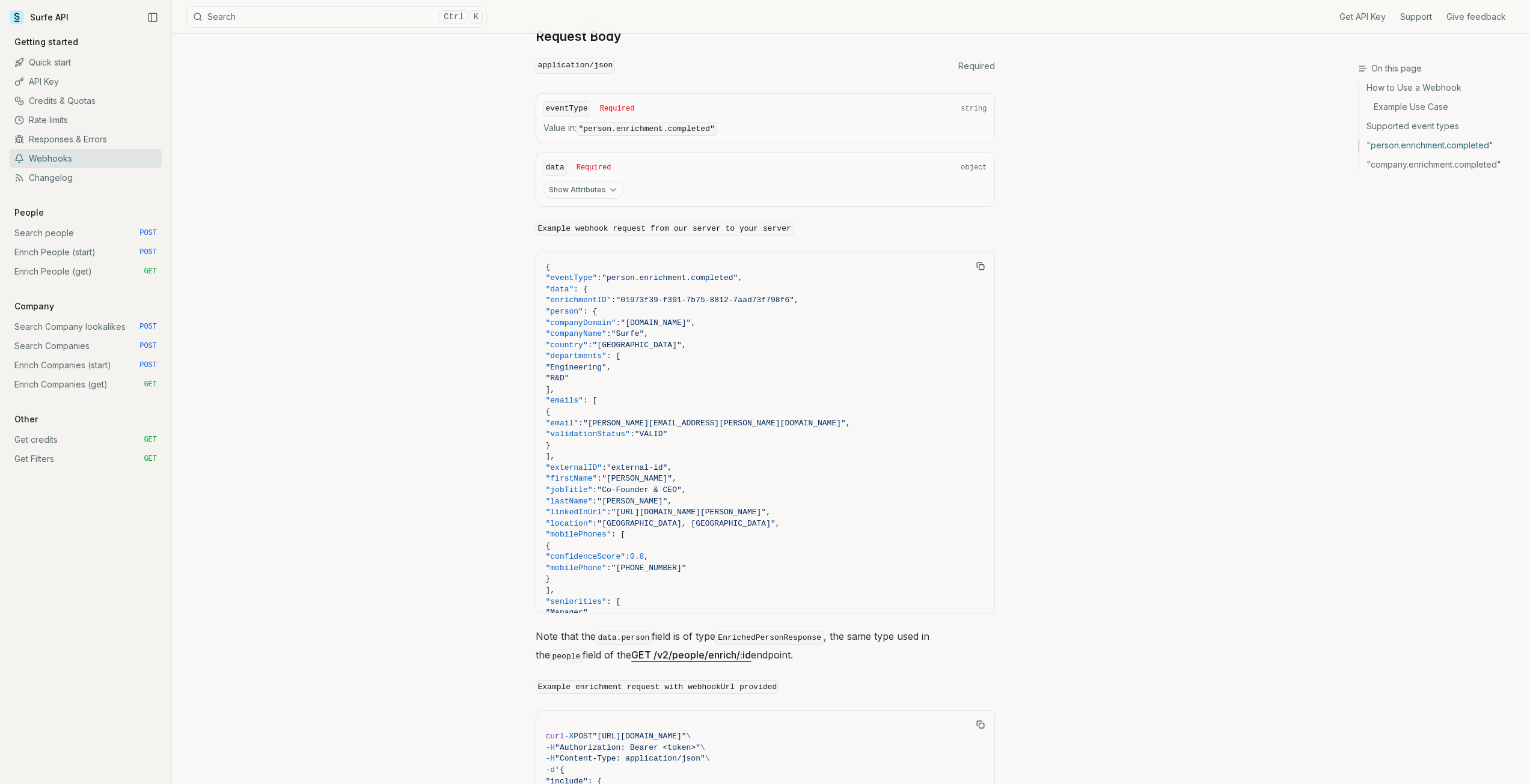
scroll to position [967, 0]
click at [54, 229] on link "Search people POST" at bounding box center [85, 233] width 152 height 19
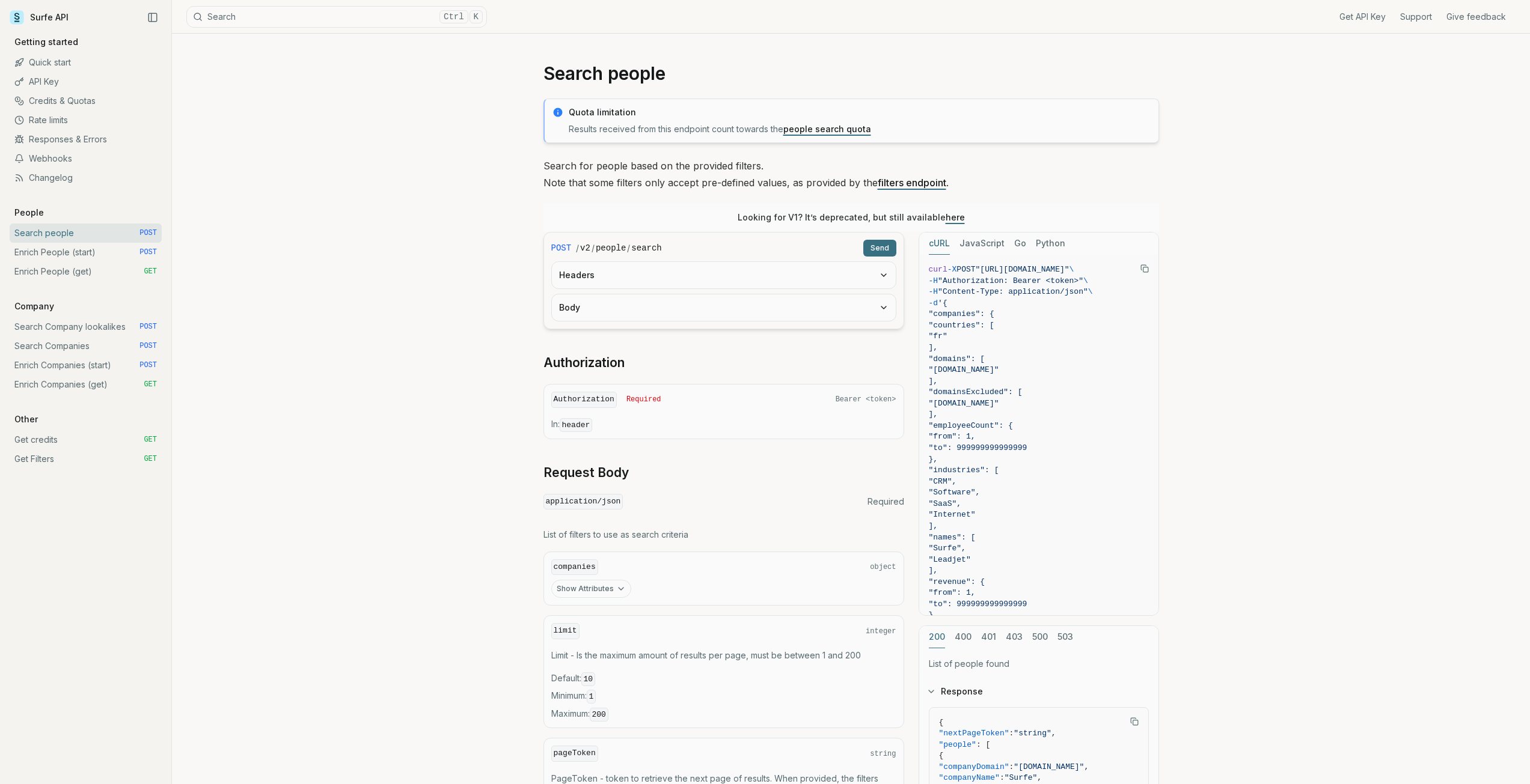
click at [55, 251] on link "Enrich People (start) POST" at bounding box center [85, 252] width 152 height 19
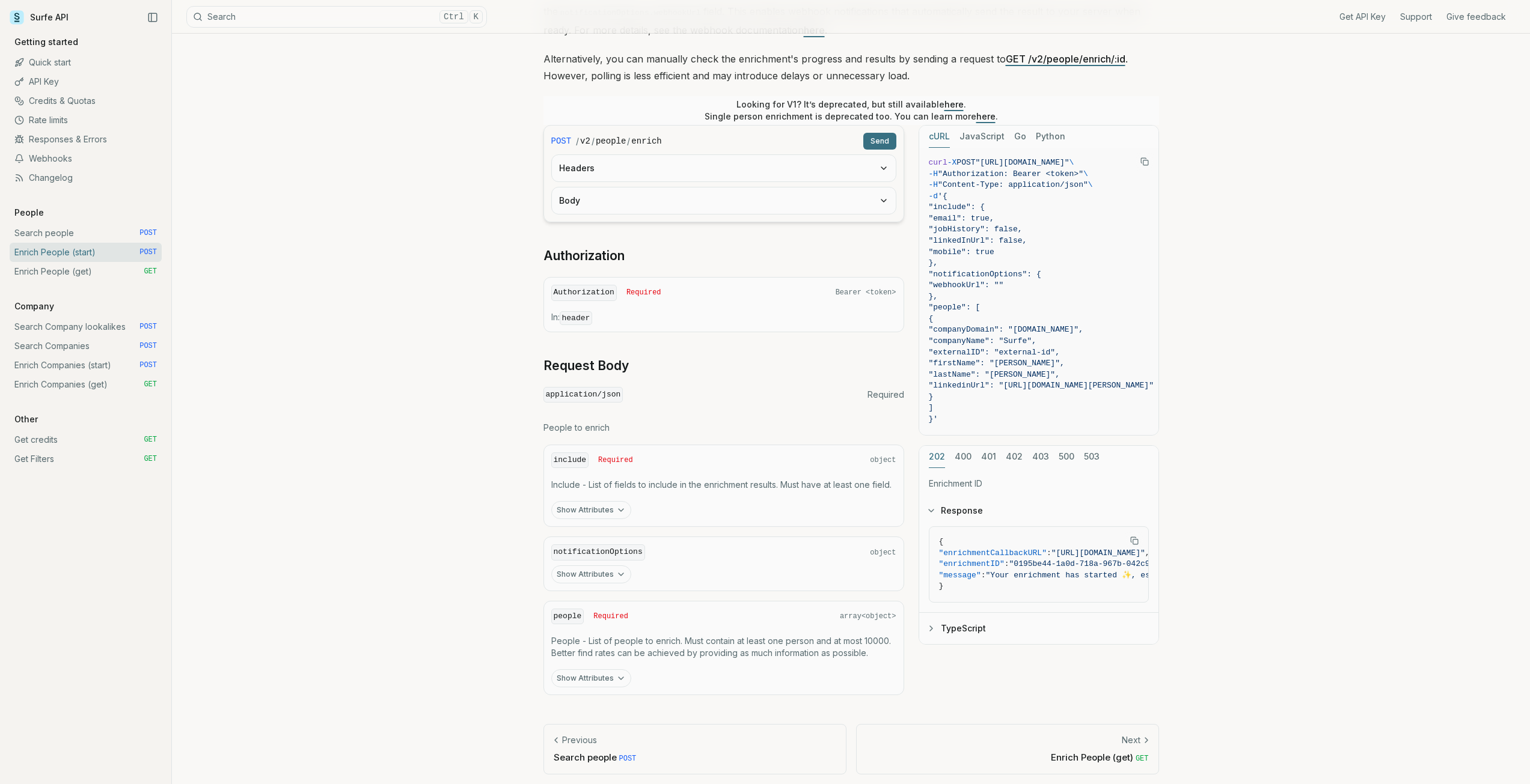
scroll to position [203, 0]
click at [88, 57] on link "Quick start" at bounding box center [85, 62] width 152 height 19
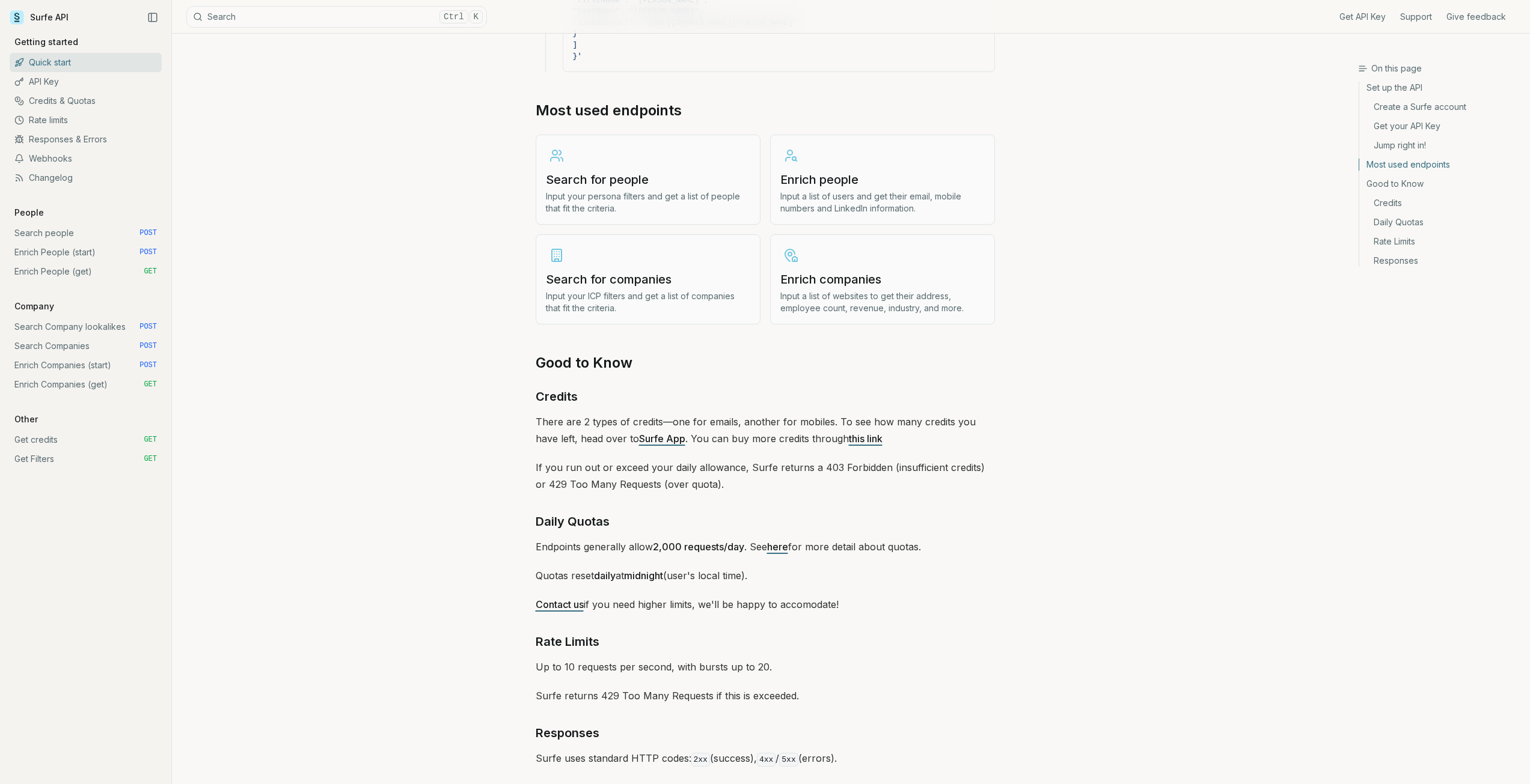
scroll to position [1382, 0]
drag, startPoint x: 732, startPoint y: 418, endPoint x: 805, endPoint y: 423, distance: 73.2
click at [805, 423] on p "There are 2 types of credits—one for emails, another for mobiles. To see how ma…" at bounding box center [765, 429] width 459 height 34
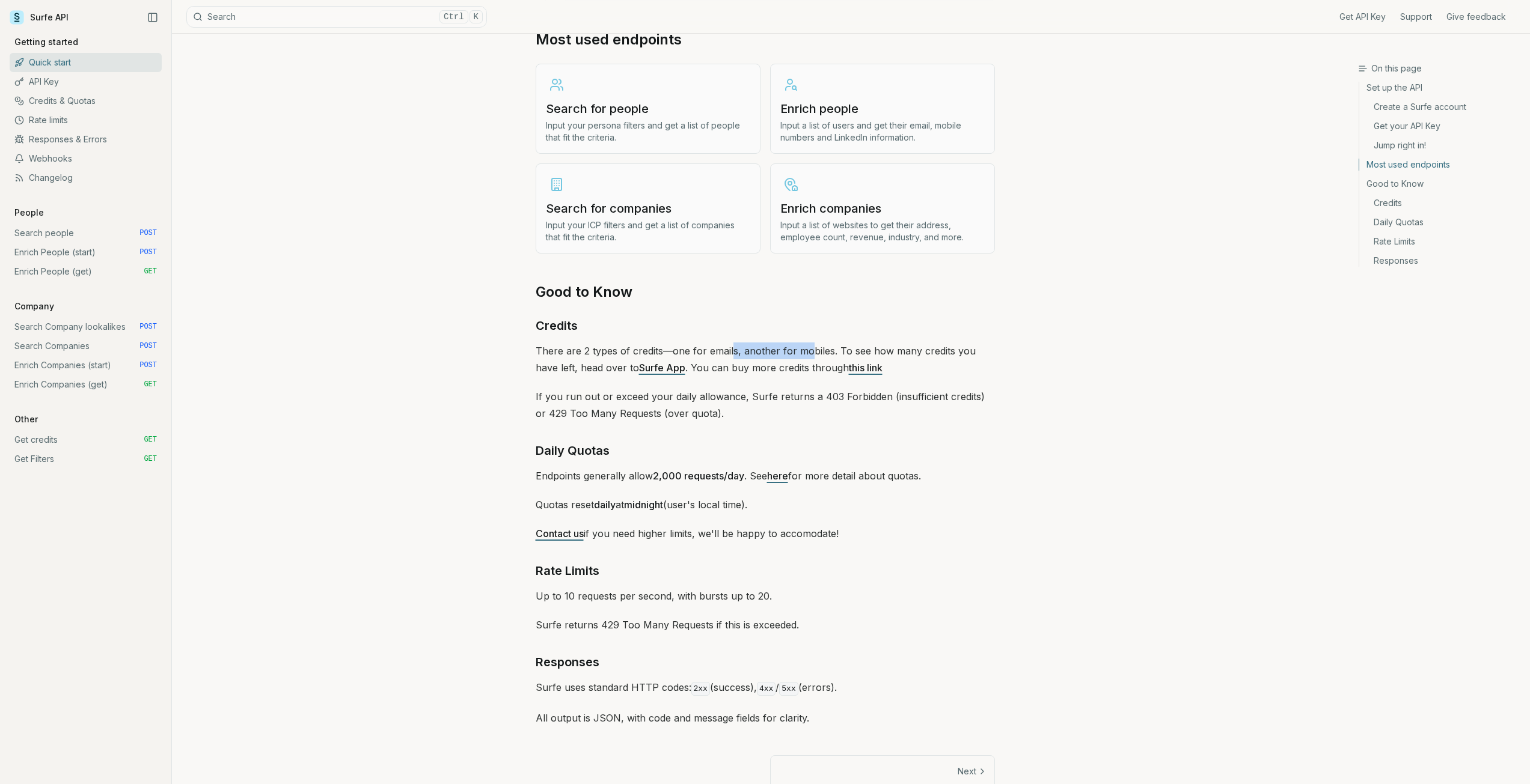
scroll to position [1484, 0]
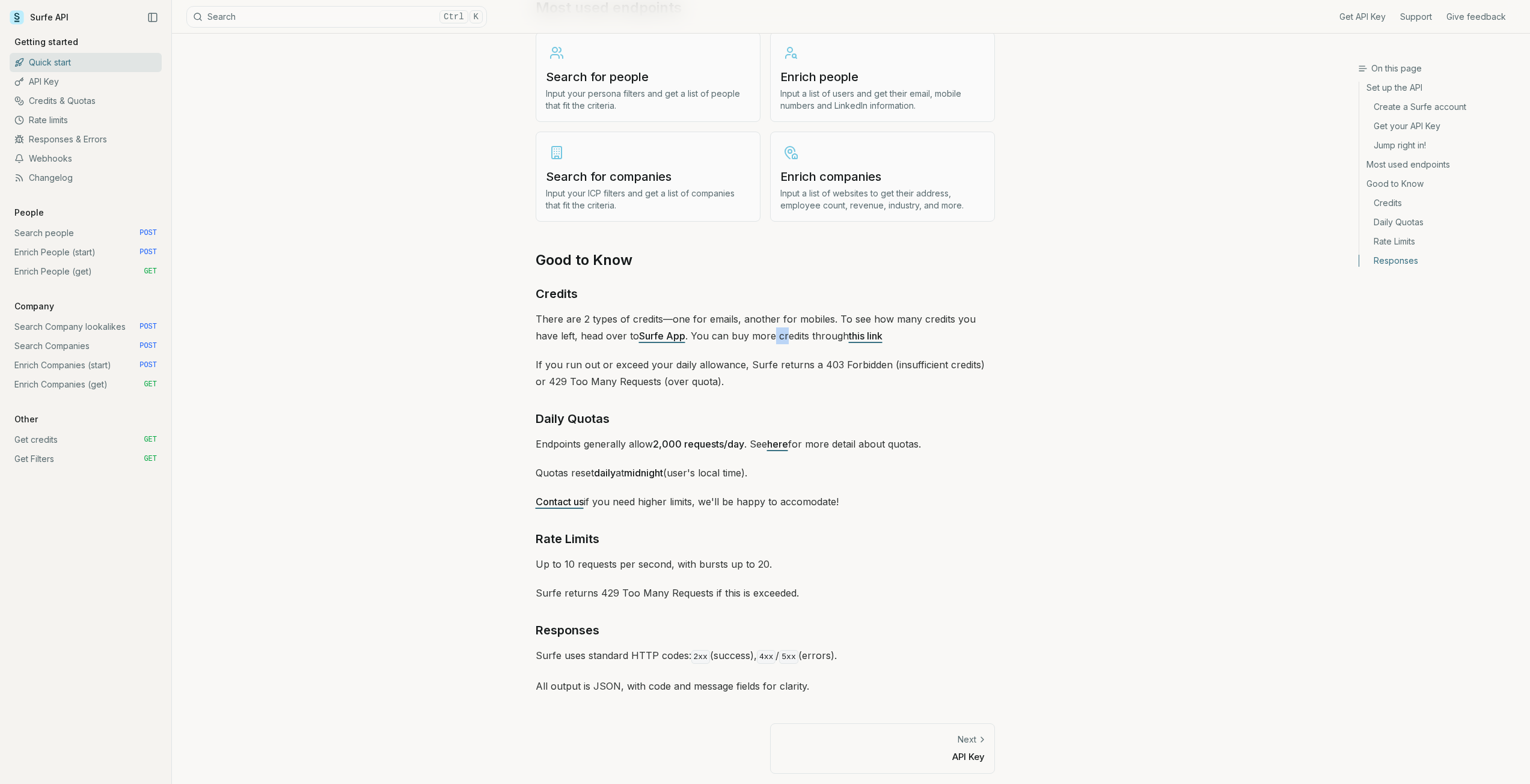
drag, startPoint x: 750, startPoint y: 334, endPoint x: 760, endPoint y: 334, distance: 10.0
click at [760, 334] on p "There are 2 types of credits—one for emails, another for mobiles. To see how ma…" at bounding box center [765, 327] width 459 height 34
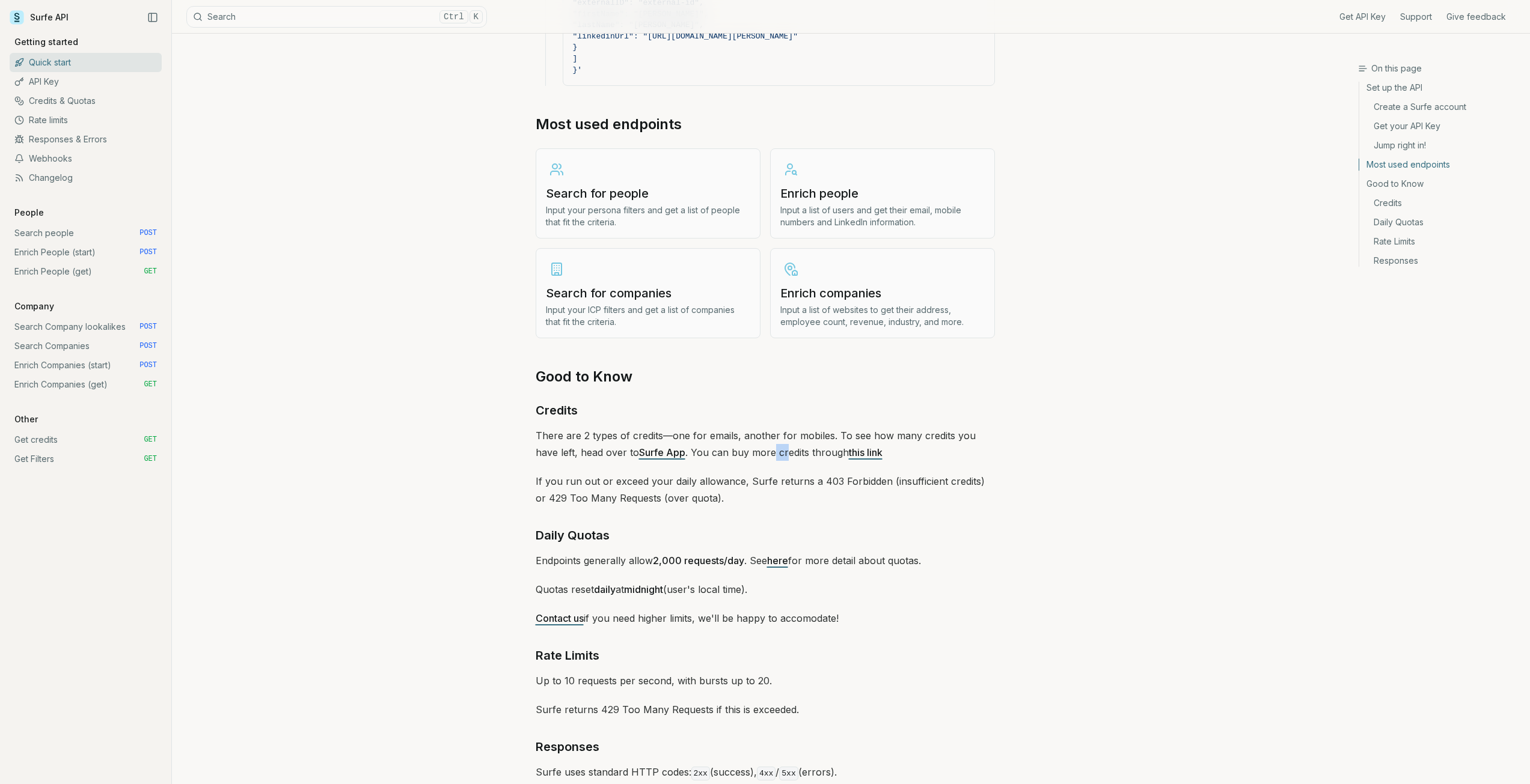
scroll to position [1366, 0]
click at [838, 176] on link "Enrich people Input a list of users and get their email, mobile numbers and Lin…" at bounding box center [883, 194] width 225 height 90
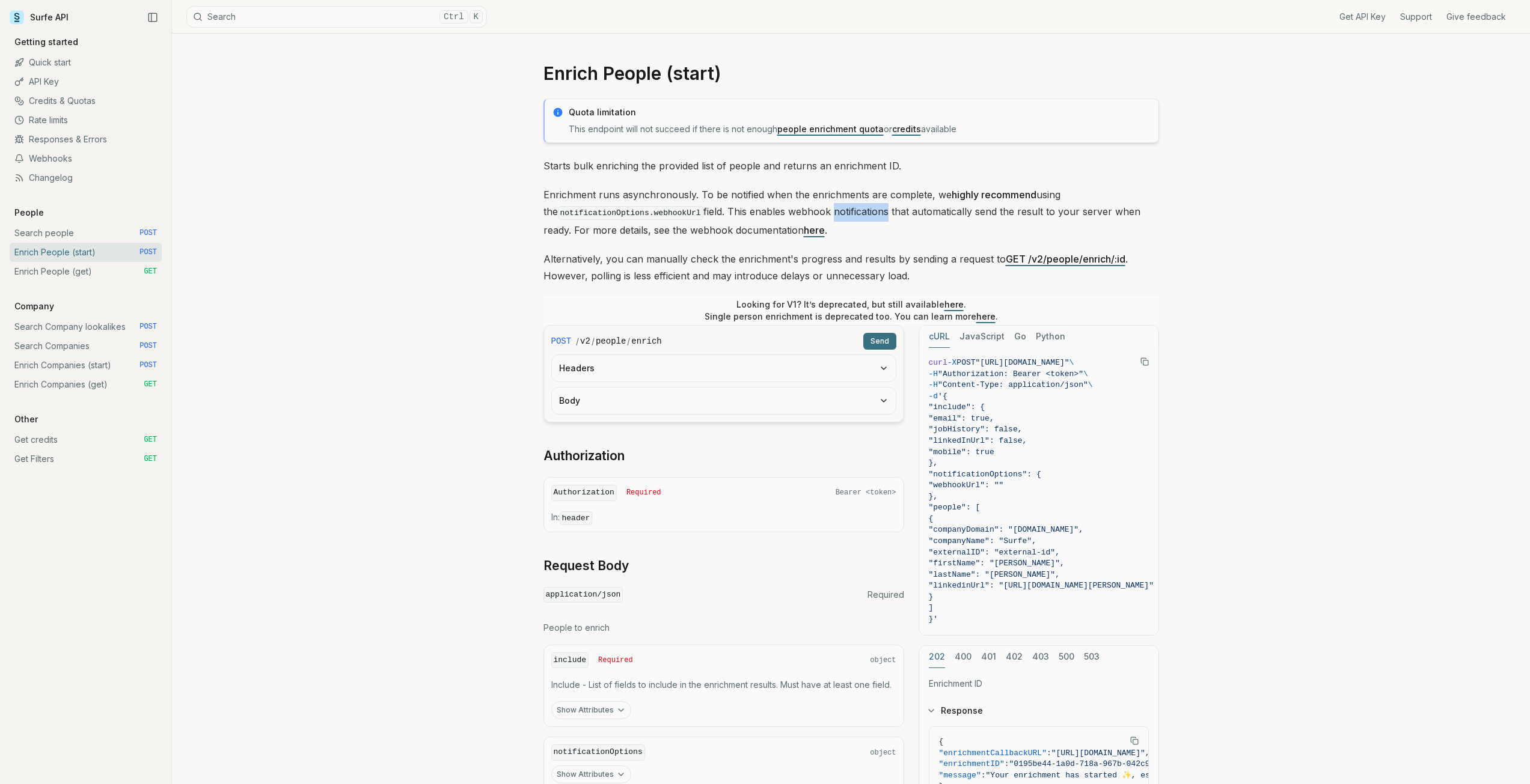
drag, startPoint x: 805, startPoint y: 212, endPoint x: 862, endPoint y: 213, distance: 57.0
click at [862, 213] on p "Enrichment runs asynchronously. To be notified when the enrichments are complet…" at bounding box center [851, 212] width 615 height 52
drag, startPoint x: 865, startPoint y: 194, endPoint x: 913, endPoint y: 205, distance: 49.2
click at [913, 205] on p "Enrichment runs asynchronously. To be notified when the enrichments are complet…" at bounding box center [851, 212] width 615 height 52
drag, startPoint x: 701, startPoint y: 256, endPoint x: 871, endPoint y: 258, distance: 170.0
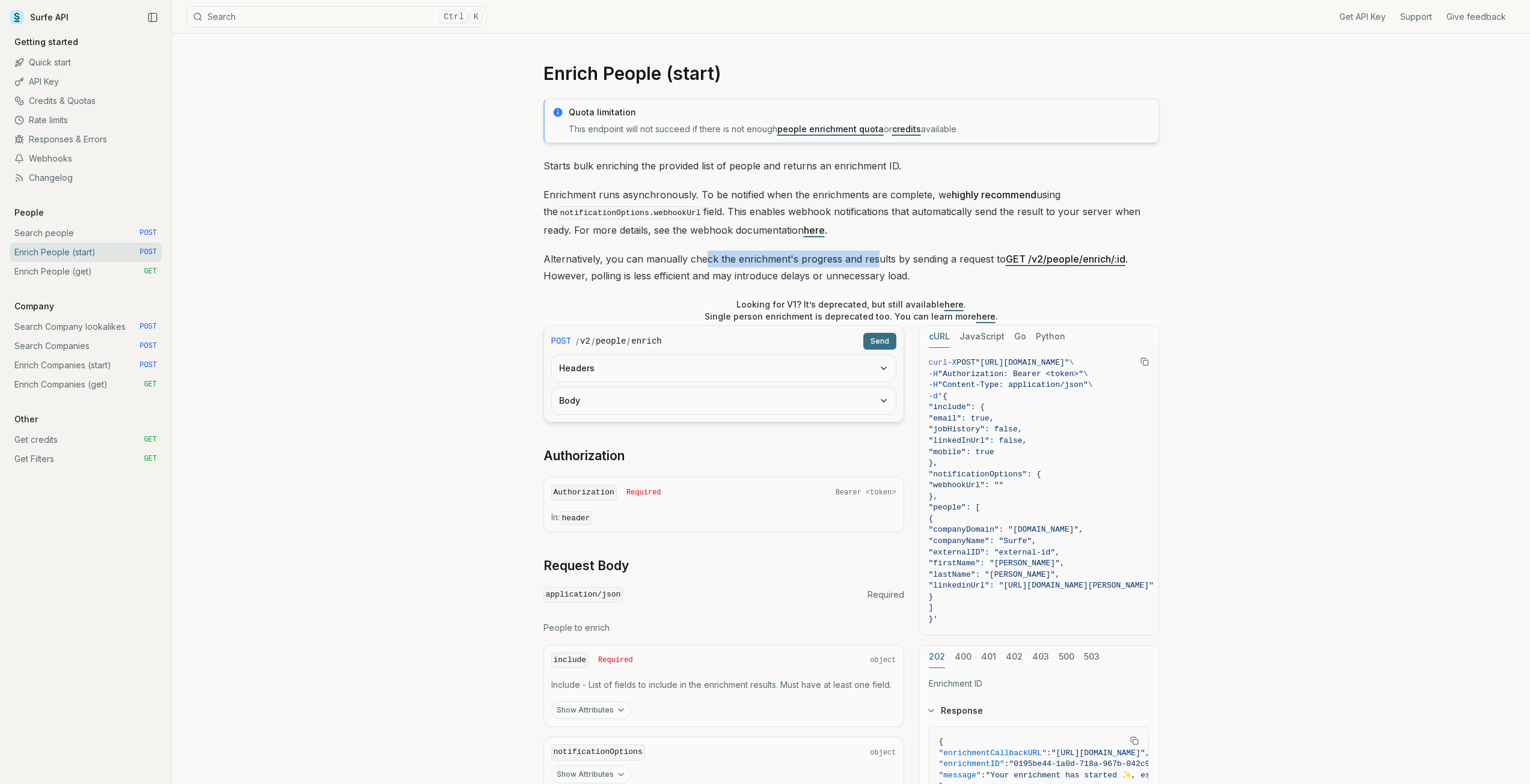
click at [871, 258] on p "Alternatively, you can manually check the enrichment's progress and results by …" at bounding box center [851, 267] width 615 height 34
drag, startPoint x: 875, startPoint y: 273, endPoint x: 761, endPoint y: 271, distance: 114.0
click at [761, 271] on p "Alternatively, you can manually check the enrichment's progress and results by …" at bounding box center [851, 267] width 615 height 34
drag, startPoint x: 715, startPoint y: 263, endPoint x: 765, endPoint y: 266, distance: 50.1
click at [765, 266] on p "Alternatively, you can manually check the enrichment's progress and results by …" at bounding box center [851, 267] width 615 height 34
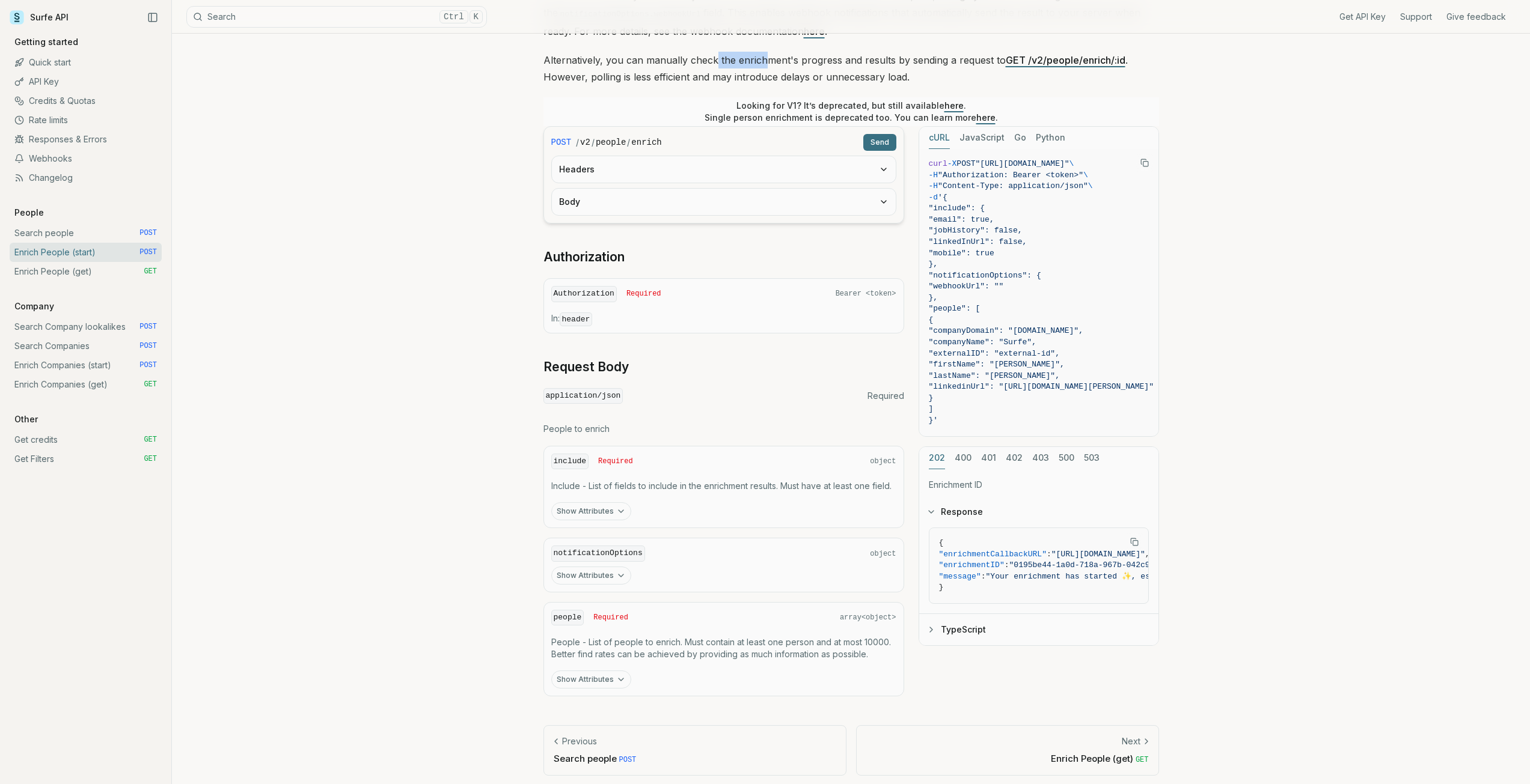
scroll to position [203, 0]
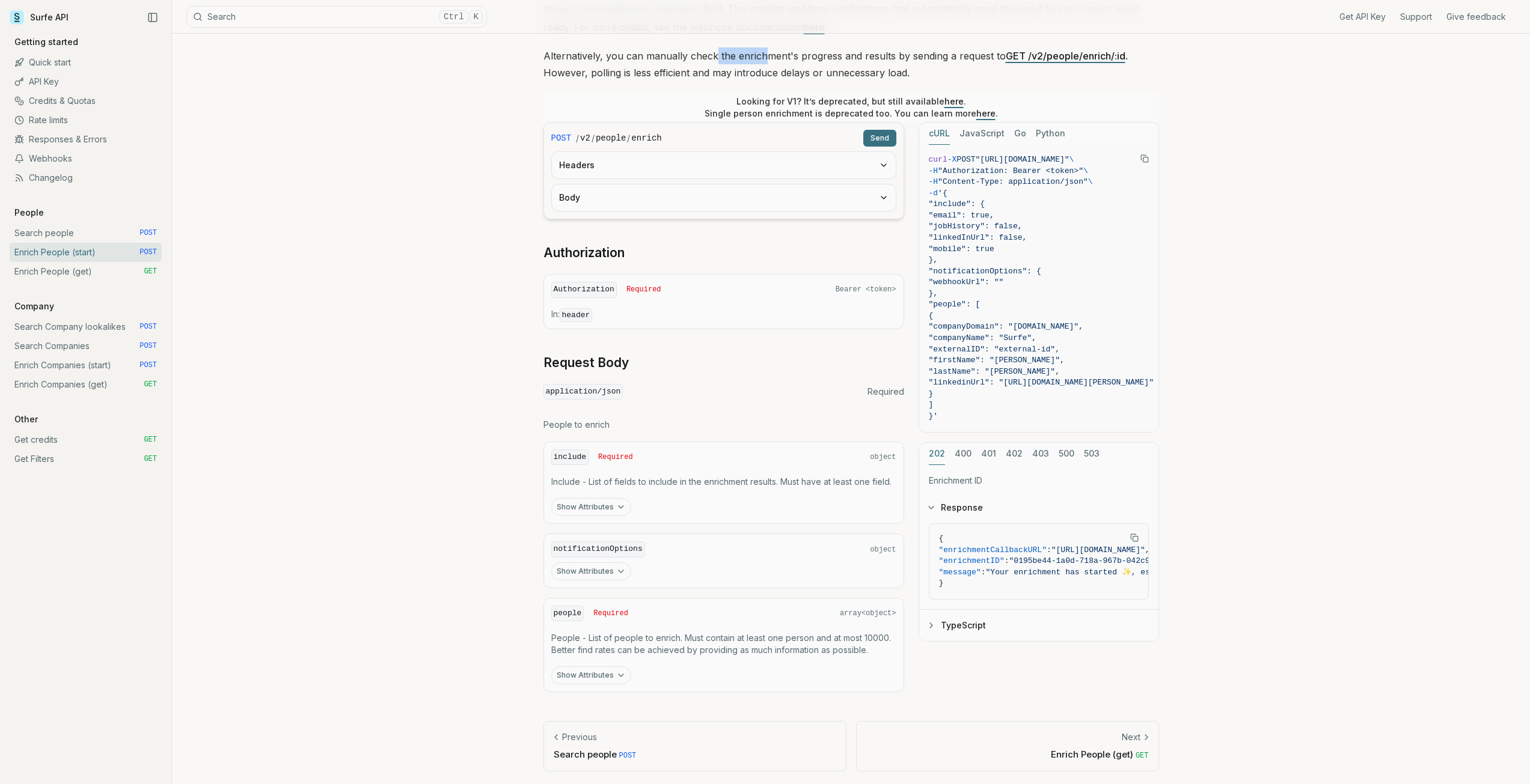
click at [602, 503] on button "Show Attributes" at bounding box center [591, 507] width 80 height 18
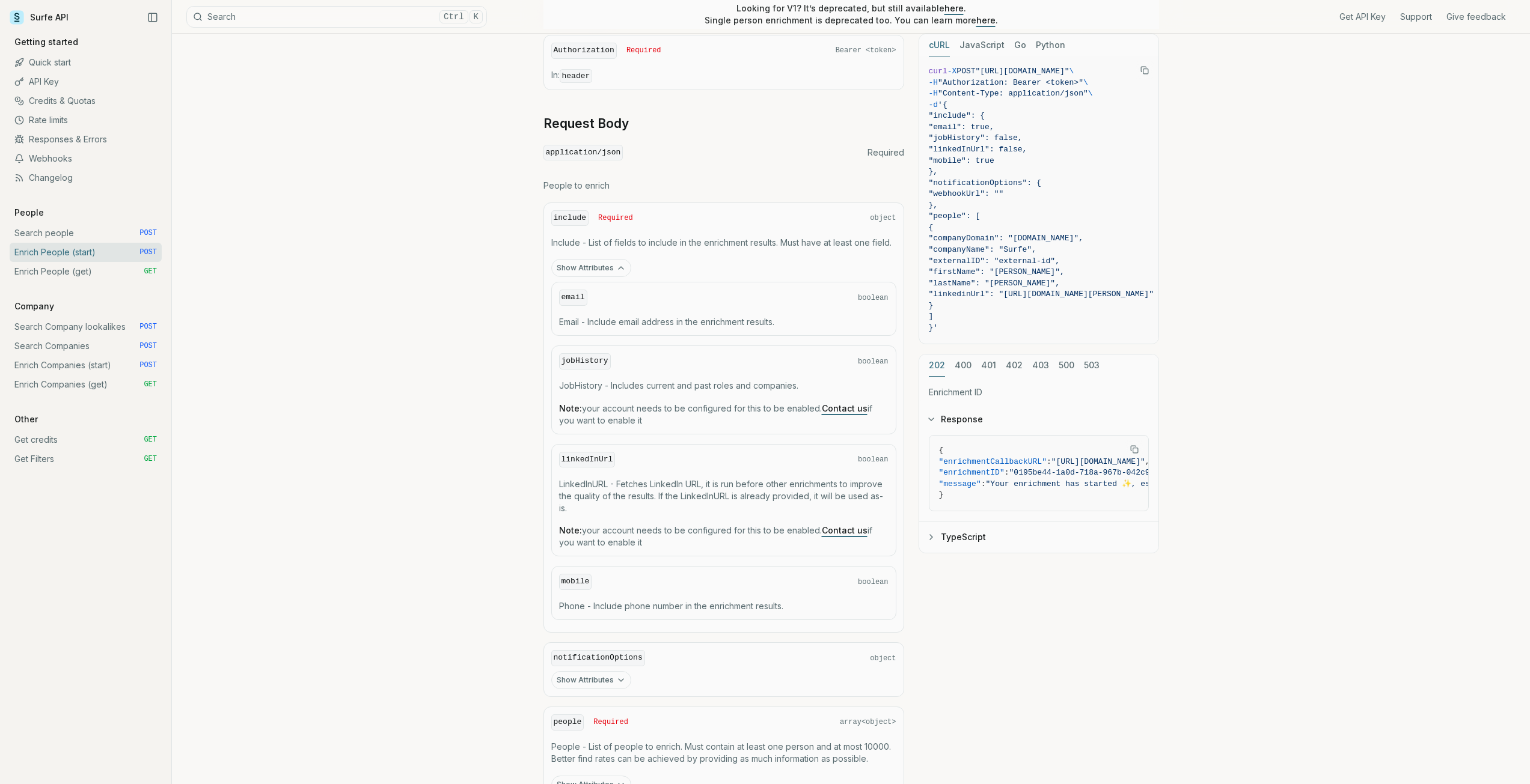
scroll to position [443, 0]
drag, startPoint x: 639, startPoint y: 407, endPoint x: 672, endPoint y: 413, distance: 33.5
click at [672, 413] on p "Note: your account needs to be configured for this to be enabled. Contact us if…" at bounding box center [724, 413] width 330 height 24
click at [673, 414] on p "Note: your account needs to be configured for this to be enabled. Contact us if…" at bounding box center [724, 413] width 330 height 24
click at [674, 417] on p "Note: your account needs to be configured for this to be enabled. Contact us if…" at bounding box center [724, 413] width 330 height 24
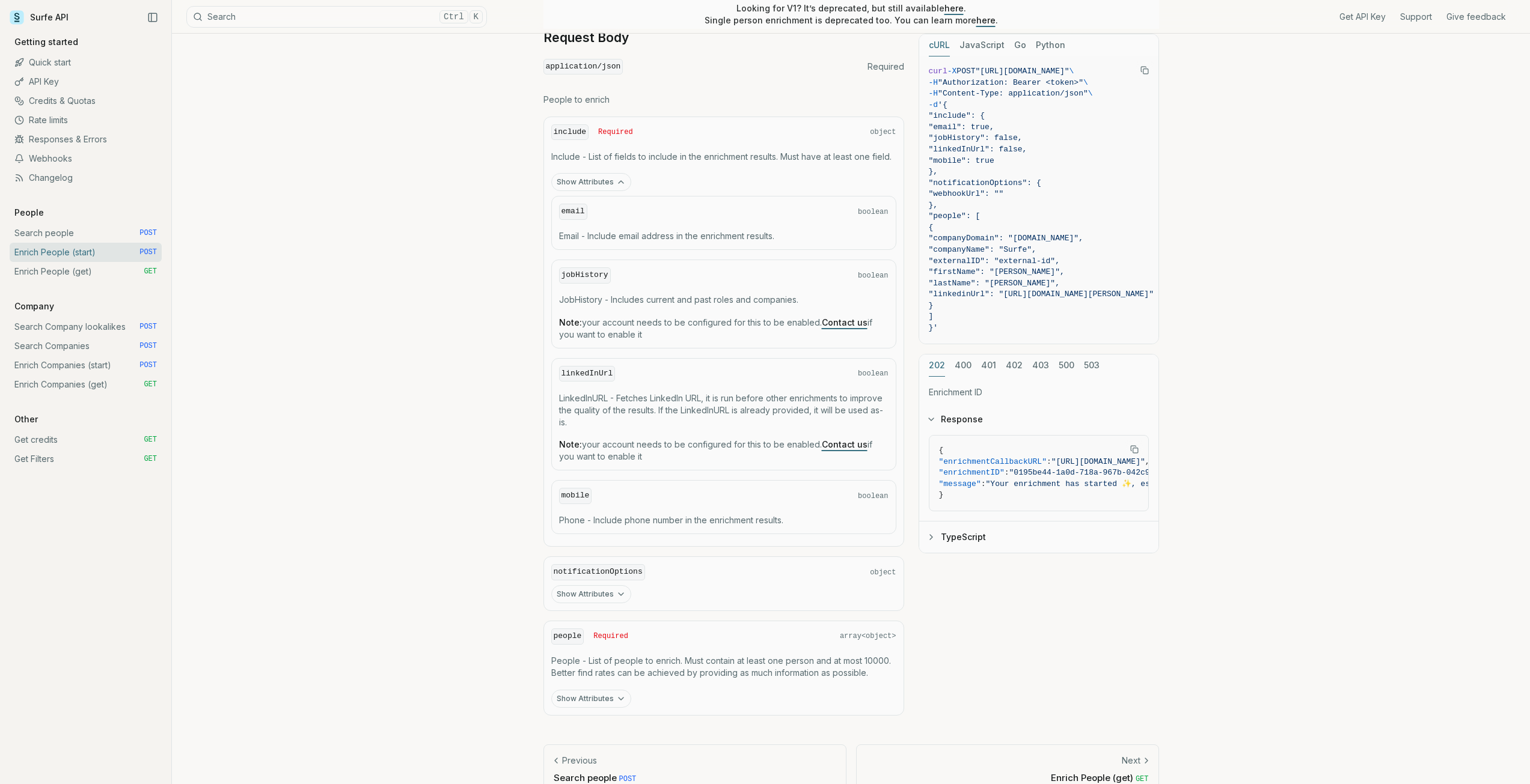
scroll to position [551, 0]
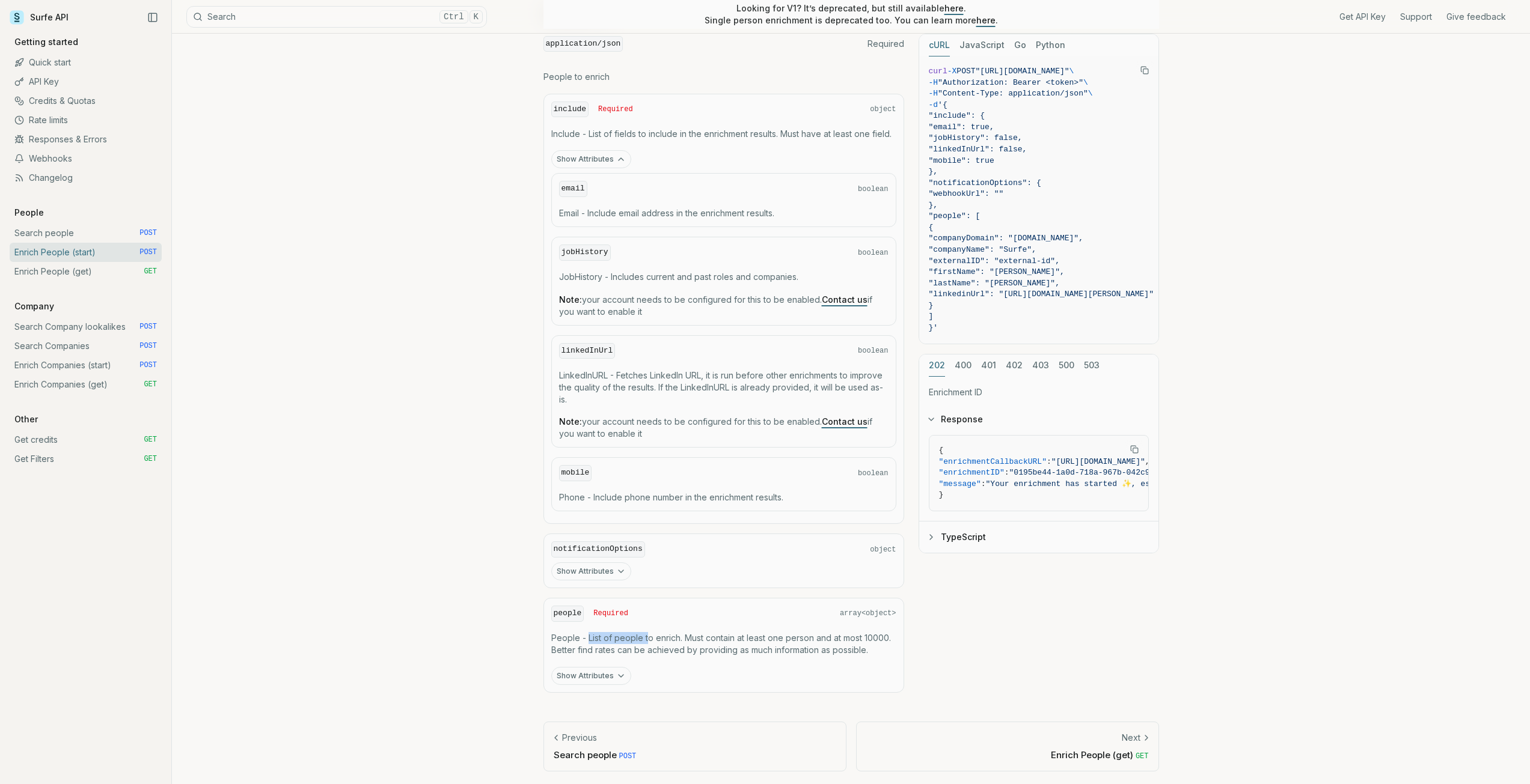
drag, startPoint x: 588, startPoint y: 640, endPoint x: 645, endPoint y: 640, distance: 57.0
click at [645, 640] on p "People - List of people to enrich. Must contain at least one person and at most…" at bounding box center [724, 644] width 345 height 24
drag, startPoint x: 671, startPoint y: 640, endPoint x: 719, endPoint y: 646, distance: 48.4
click at [719, 646] on p "People - List of people to enrich. Must contain at least one person and at most…" at bounding box center [724, 644] width 345 height 24
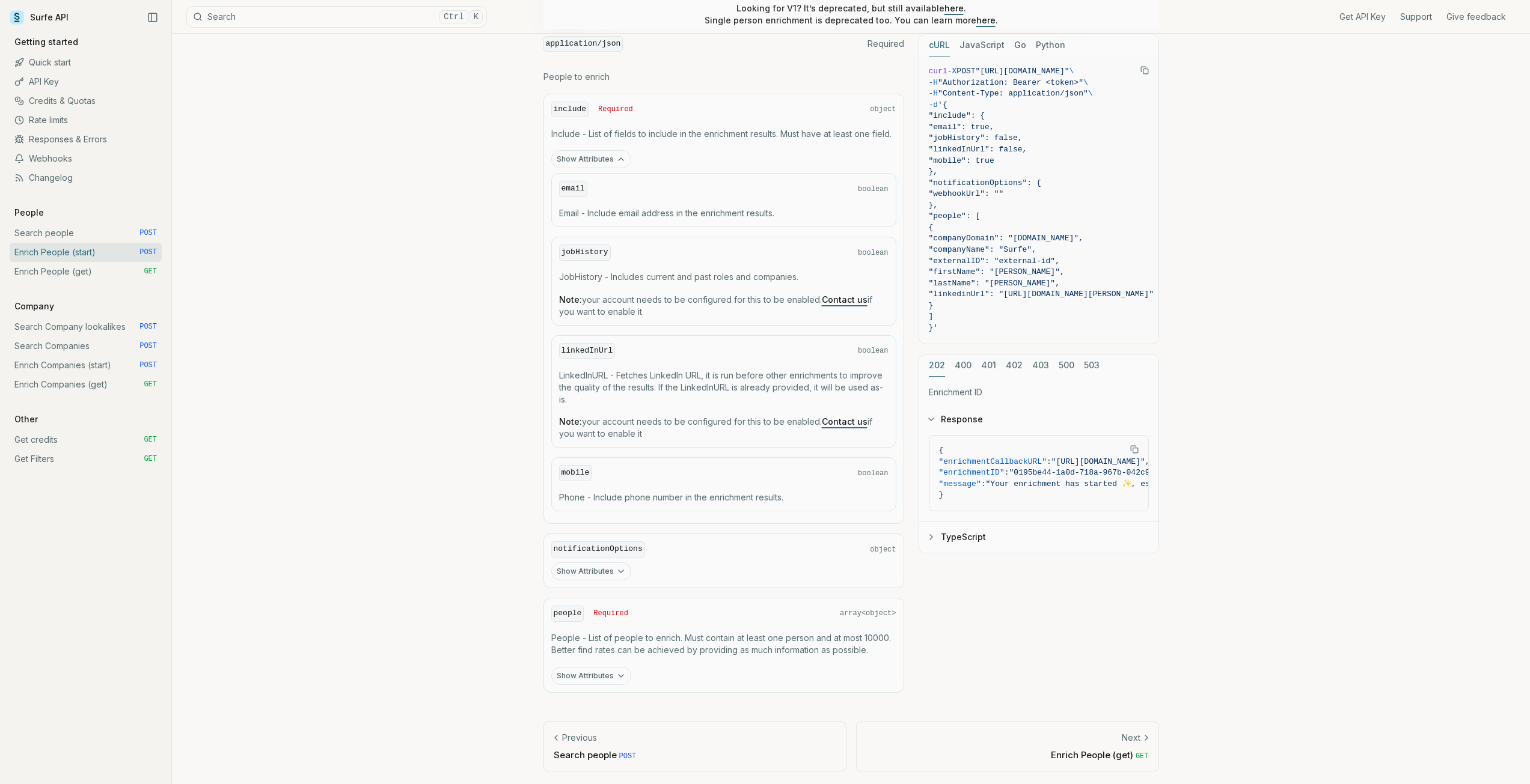
click at [606, 669] on button "Show Attributes" at bounding box center [591, 676] width 80 height 18
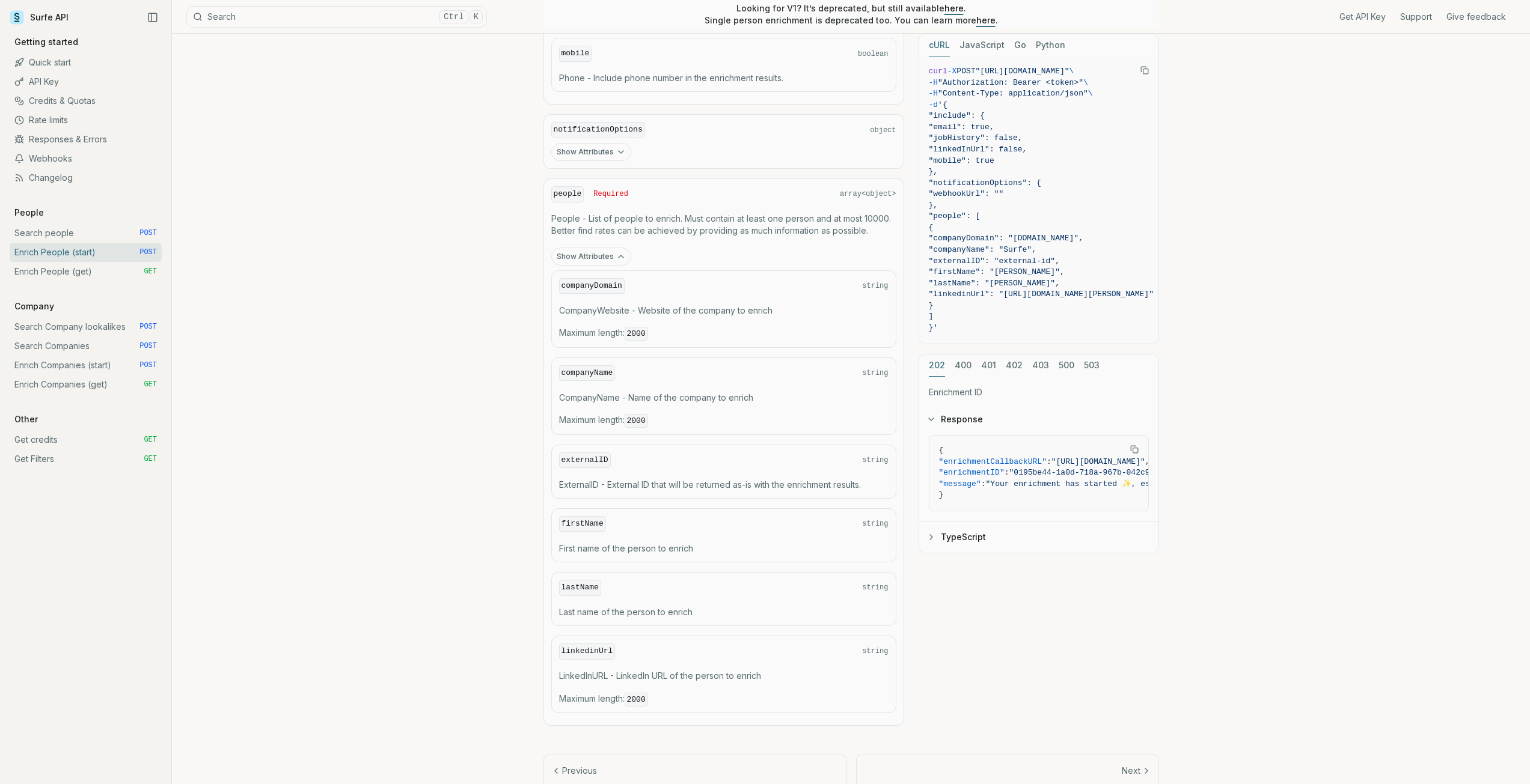
scroll to position [971, 0]
click at [1138, 73] on button "Copy Text" at bounding box center [1144, 71] width 18 height 18
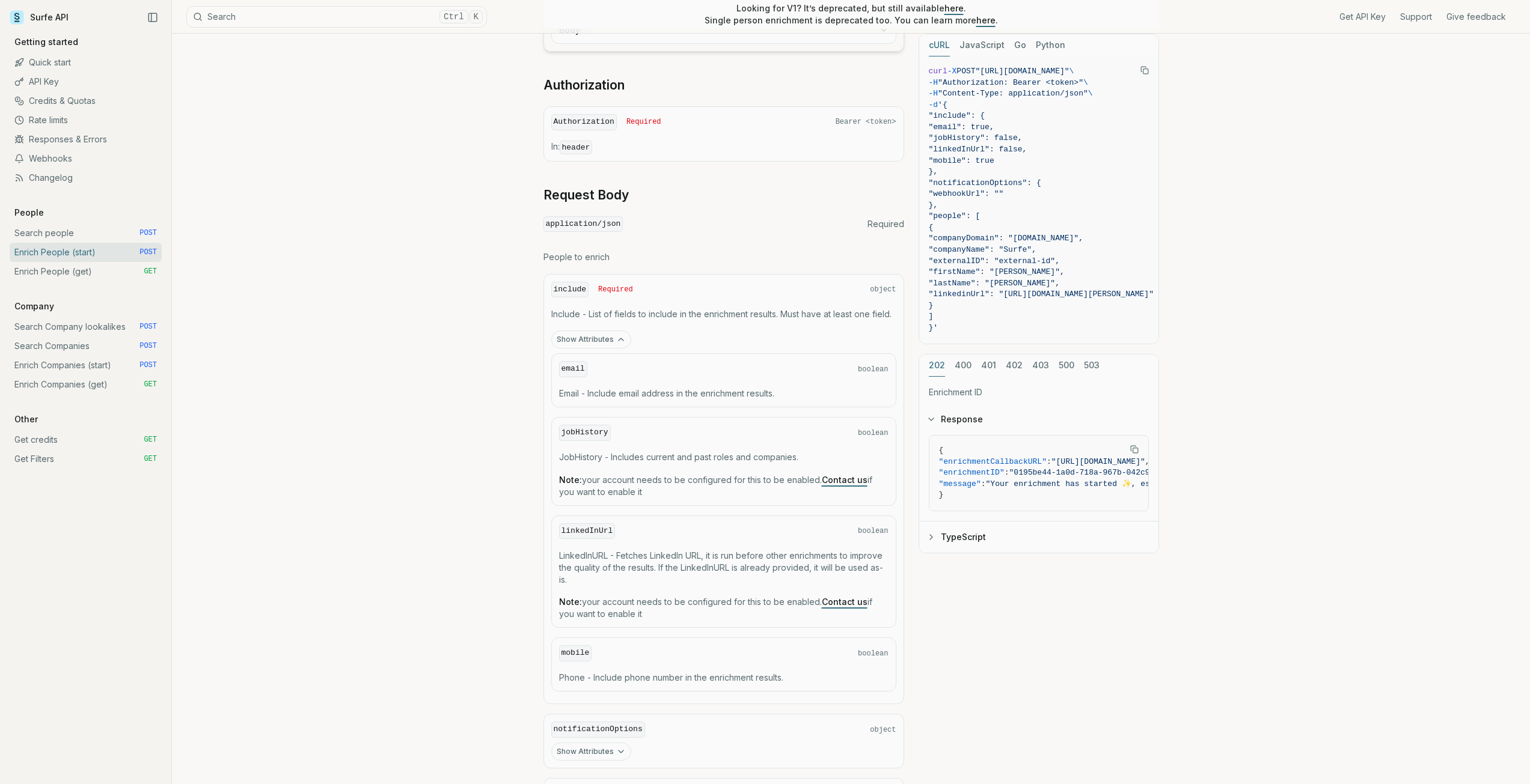
scroll to position [370, 0]
click at [80, 279] on link "Enrich People (get) GET" at bounding box center [85, 271] width 152 height 19
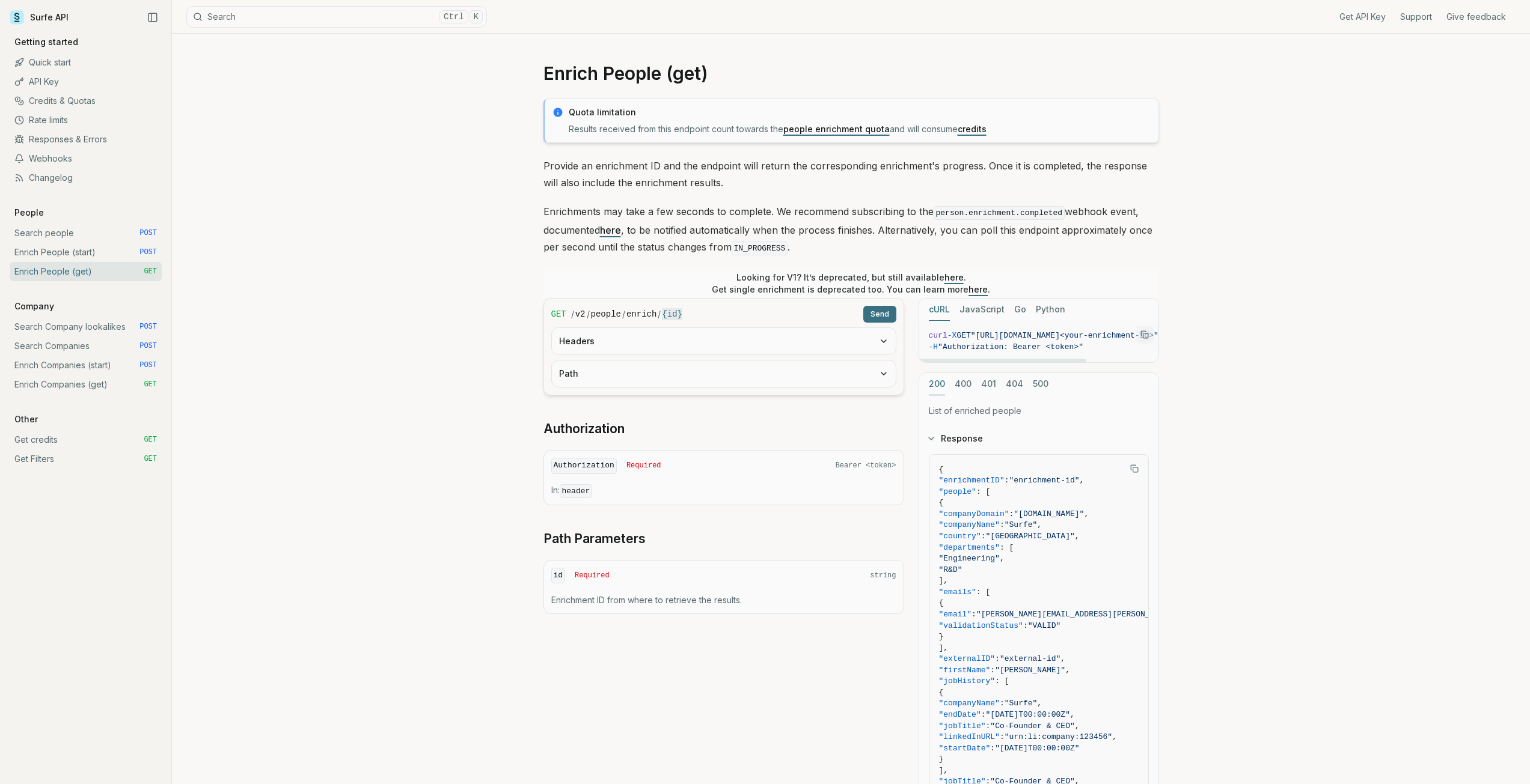
scroll to position [0, 103]
drag, startPoint x: 984, startPoint y: 335, endPoint x: 1137, endPoint y: 331, distance: 153.1
click at [1137, 331] on figure "curl -X GET "[URL][DOMAIN_NAME]<your-enrichment-id>" \ -H "Authorization: Beare…" at bounding box center [1039, 341] width 240 height 42
click at [1143, 334] on rect "Copy Text" at bounding box center [1145, 336] width 5 height 5
click at [66, 250] on link "Enrich People (start) POST" at bounding box center [85, 252] width 152 height 19
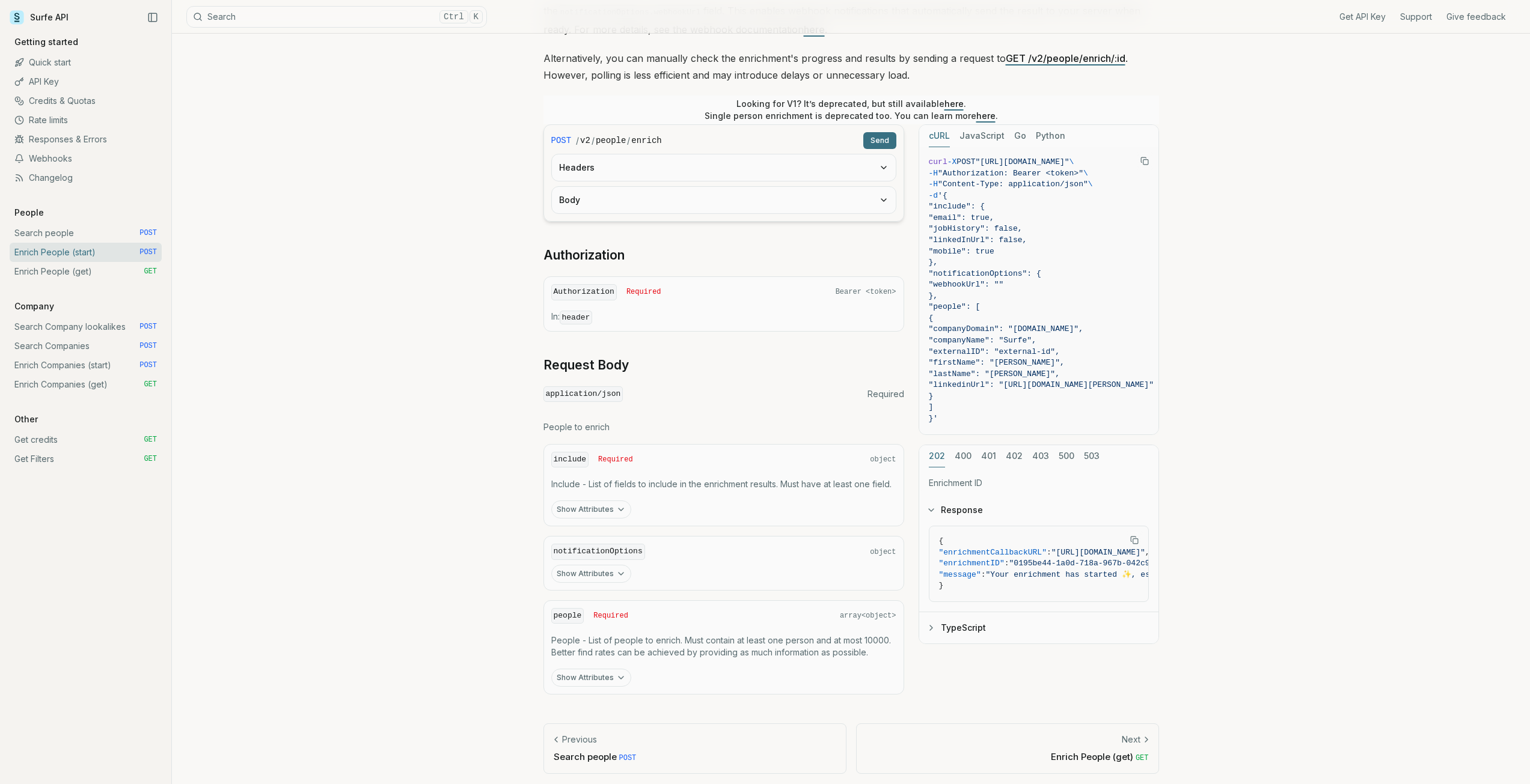
scroll to position [203, 0]
drag, startPoint x: 623, startPoint y: 480, endPoint x: 785, endPoint y: 476, distance: 162.0
click at [715, 476] on p "Include - List of fields to include in the enrichment results. Must have at lea…" at bounding box center [724, 481] width 345 height 12
drag, startPoint x: 792, startPoint y: 476, endPoint x: 765, endPoint y: 477, distance: 27.0
click at [765, 477] on p "Include - List of fields to include in the enrichment results. Must have at lea…" at bounding box center [724, 481] width 345 height 12
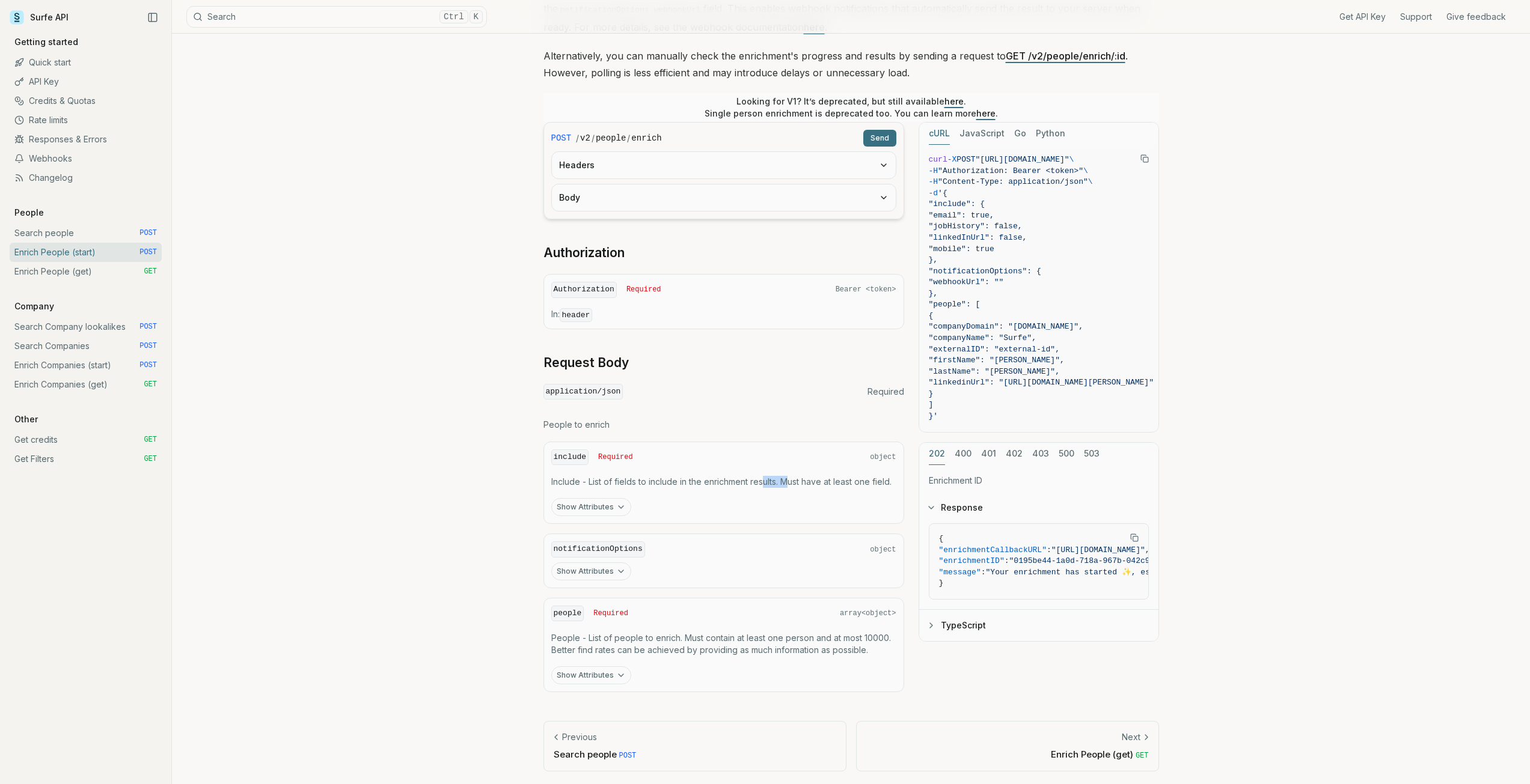
click at [601, 513] on button "Show Attributes" at bounding box center [591, 507] width 80 height 18
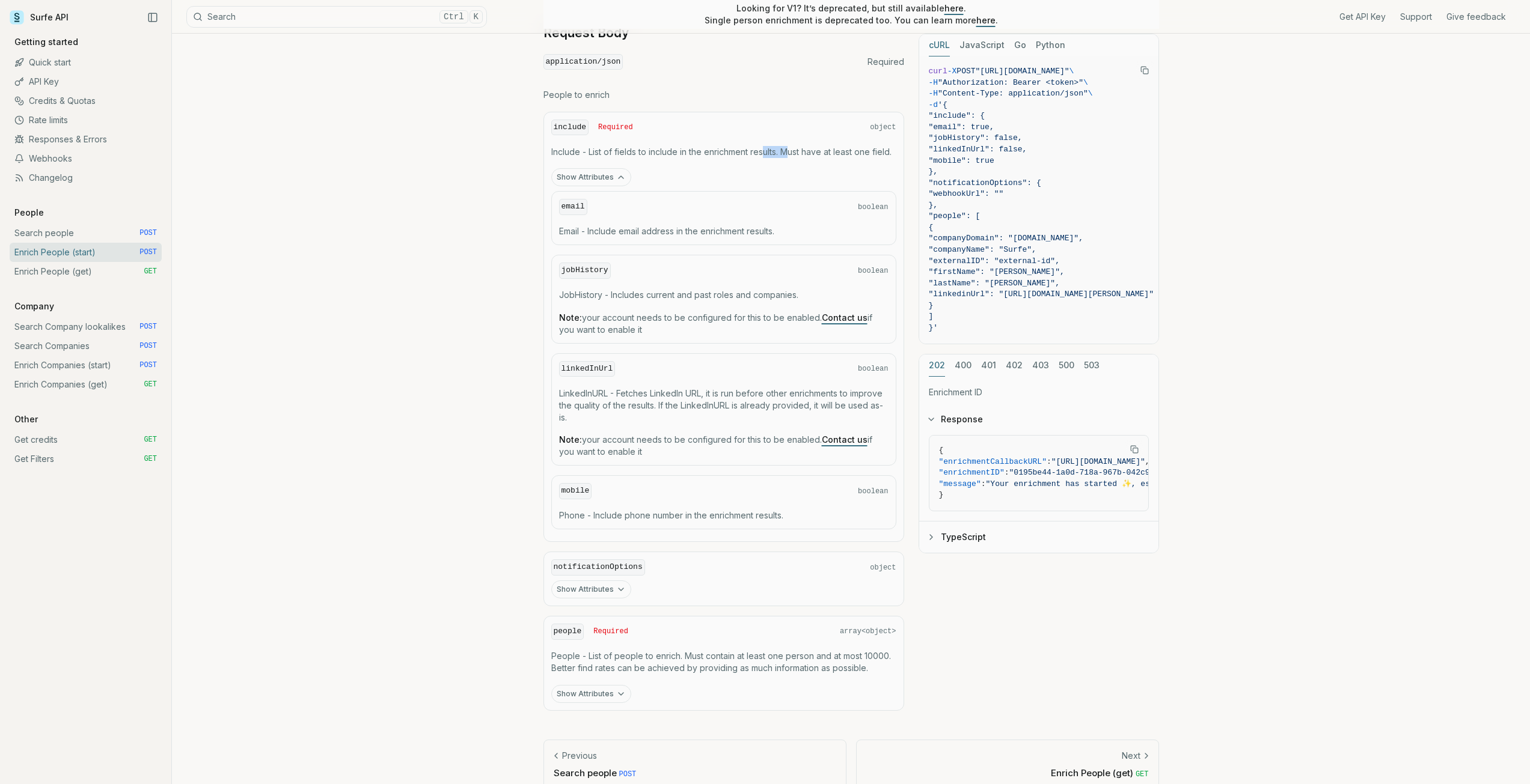
scroll to position [551, 0]
